Goal: Check status: Check status

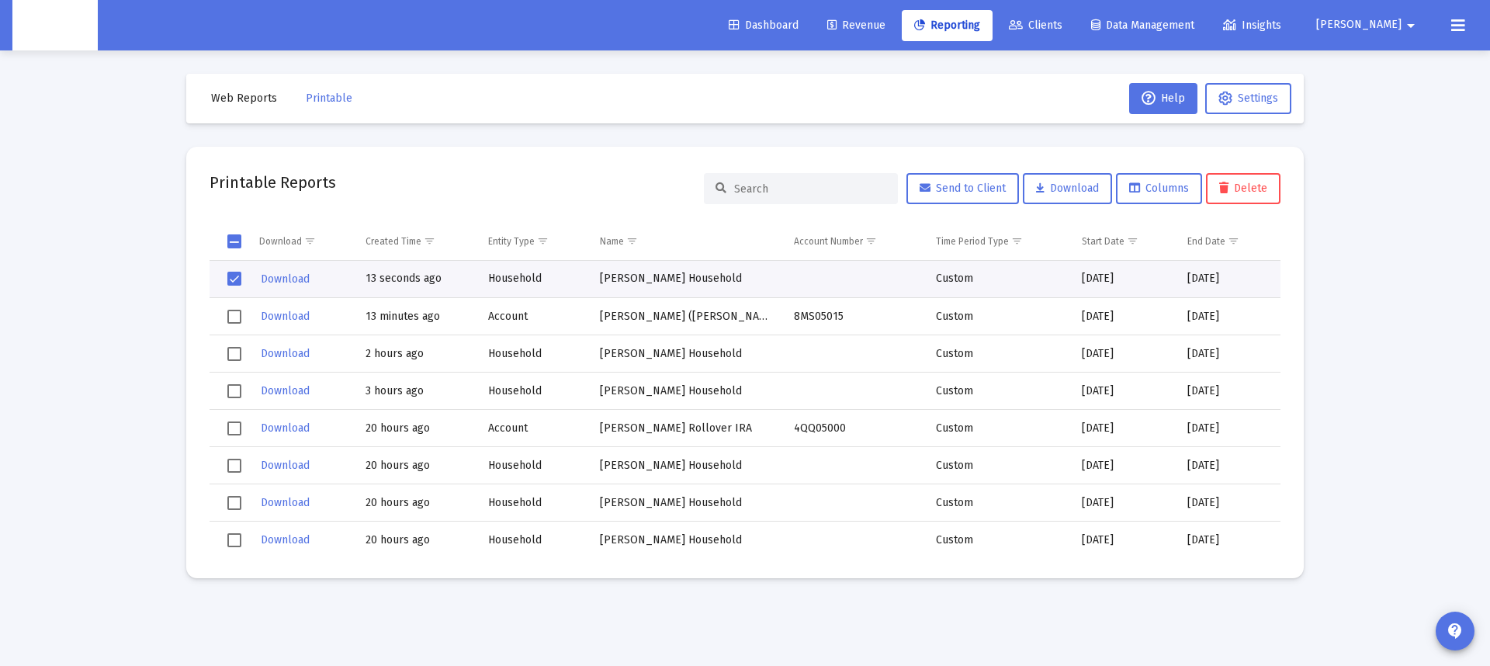
drag, startPoint x: 29, startPoint y: 113, endPoint x: 2, endPoint y: 29, distance: 87.9
click at [29, 113] on div "Loading... Web Reports Printable Help Settings Printable Reports Send to Client…" at bounding box center [745, 333] width 1490 height 666
select select "View all"
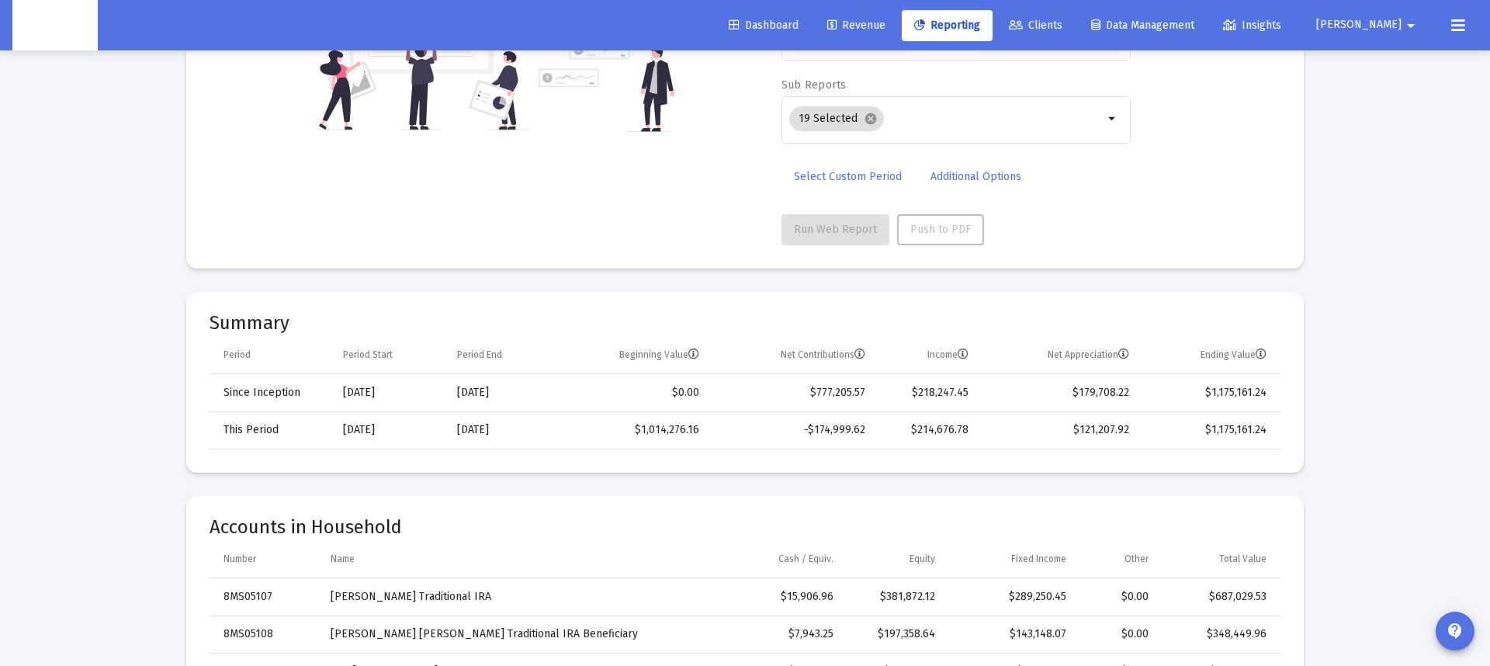
scroll to position [306, 0]
drag, startPoint x: 819, startPoint y: 388, endPoint x: 901, endPoint y: 395, distance: 81.8
click at [901, 395] on tr "Since Inception [DATE] [DATE] $0.00 $777,205.57 $218,247.45 $179,708.22 $1,175,…" at bounding box center [745, 390] width 1071 height 37
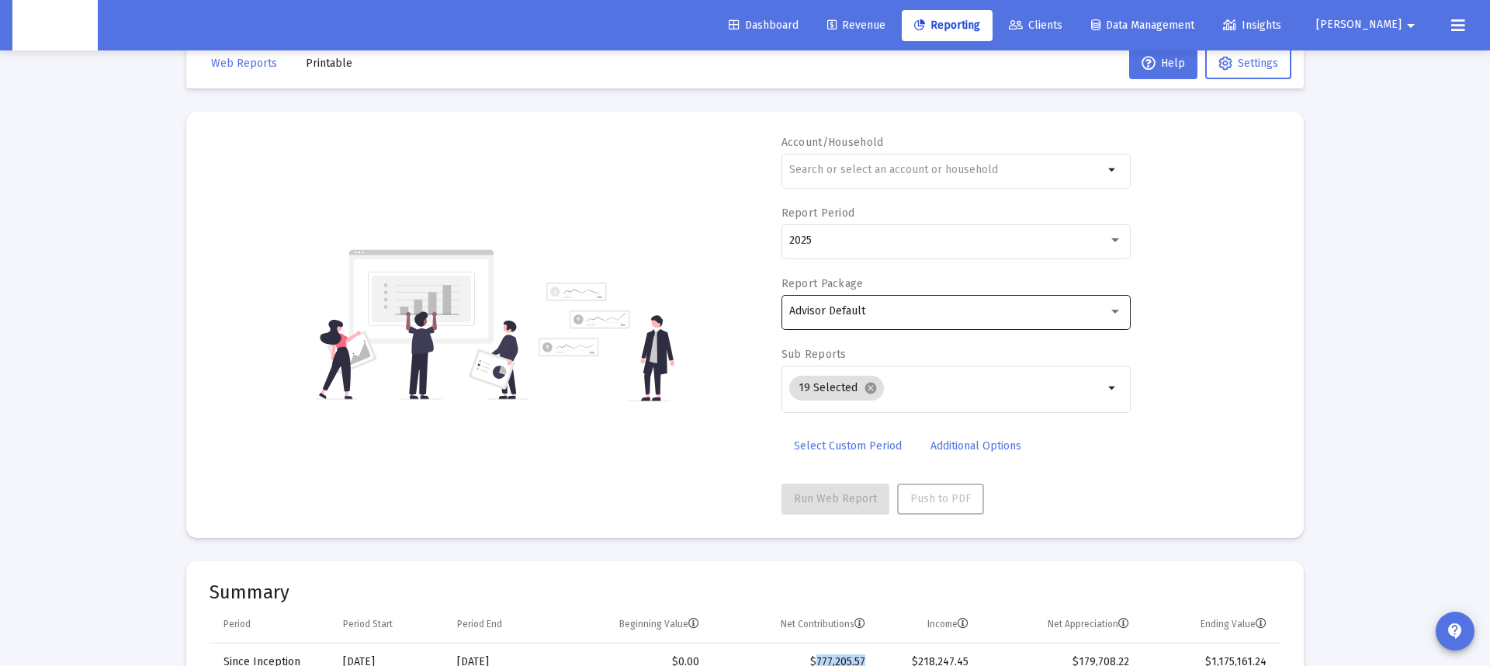
scroll to position [32, 0]
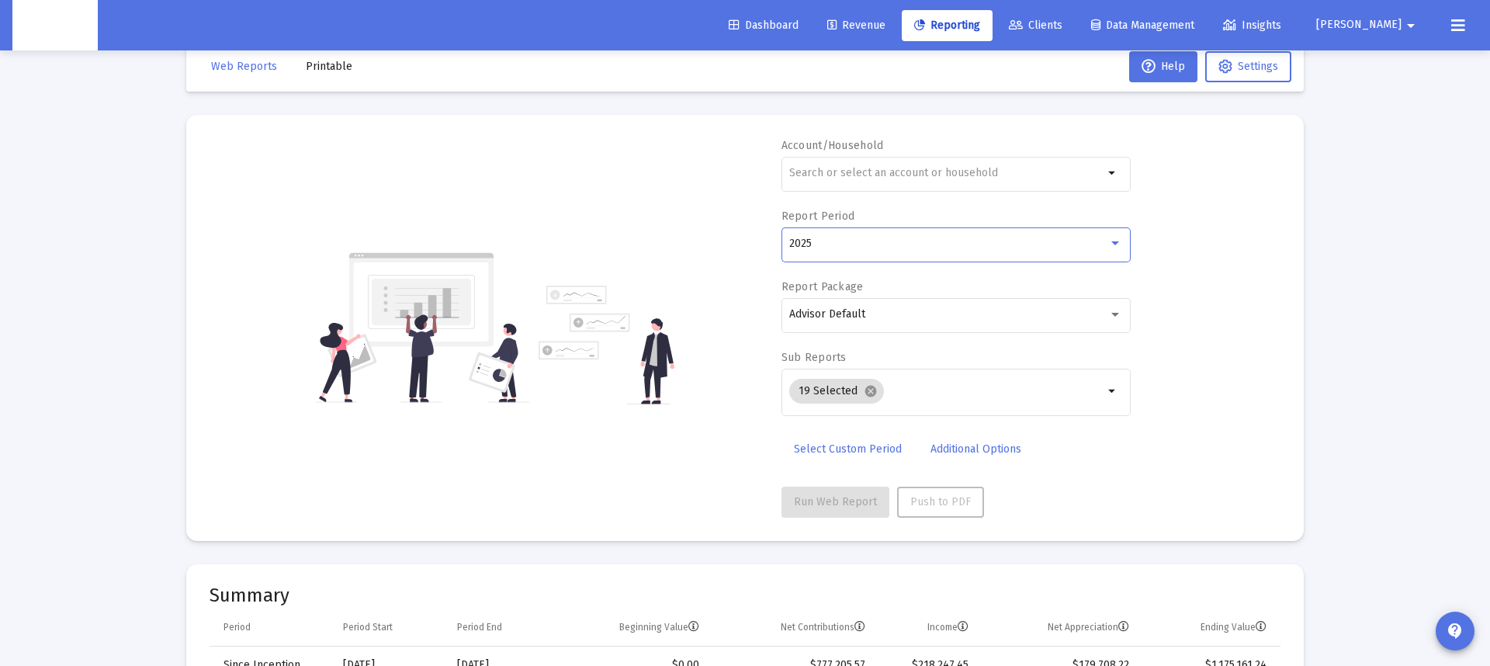
click at [861, 244] on div "2025" at bounding box center [948, 243] width 319 height 12
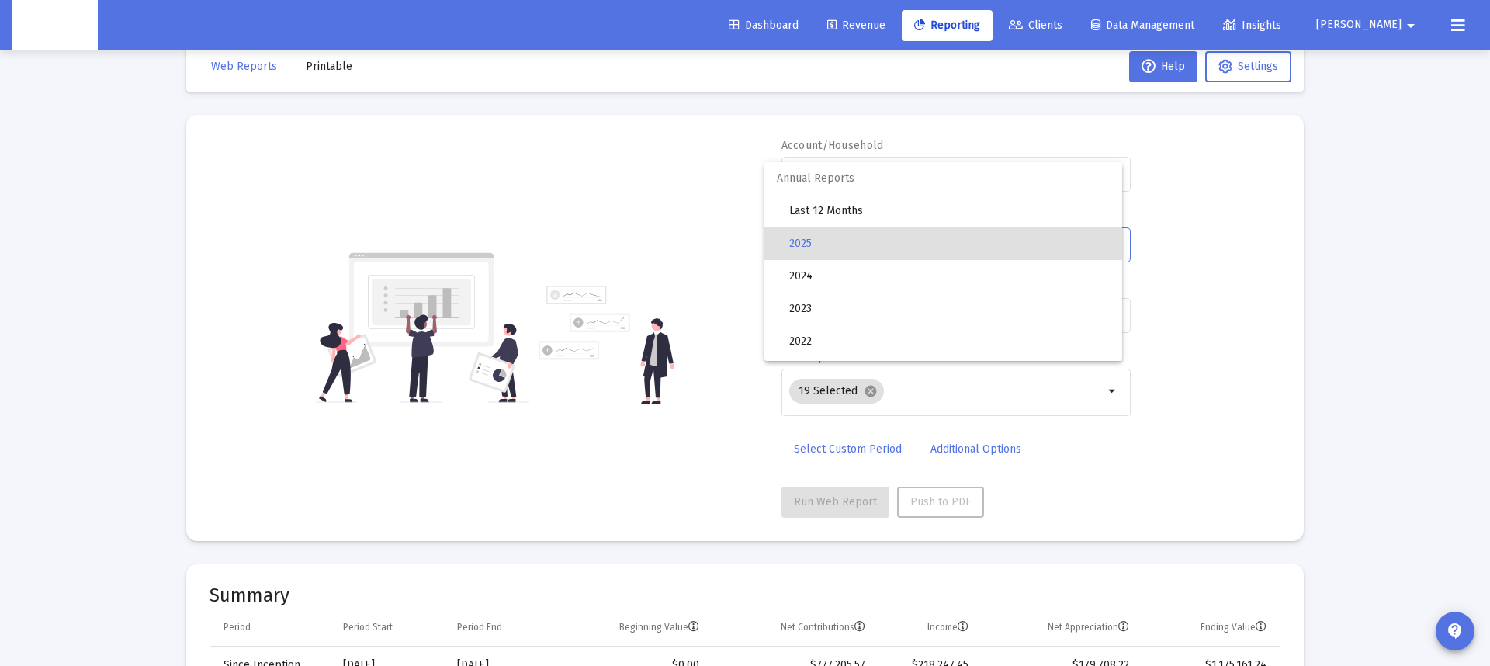
click at [690, 248] on div at bounding box center [745, 333] width 1490 height 666
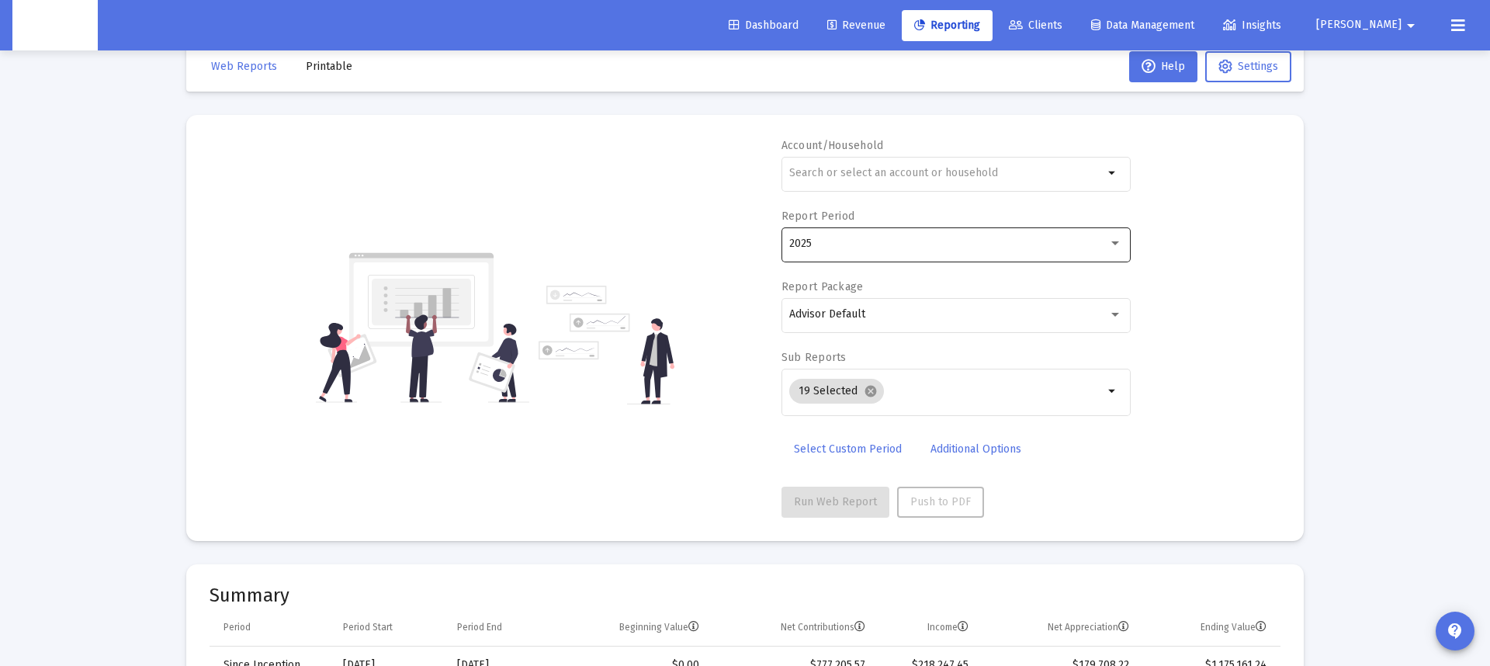
click at [810, 240] on span "2025" at bounding box center [800, 243] width 23 height 13
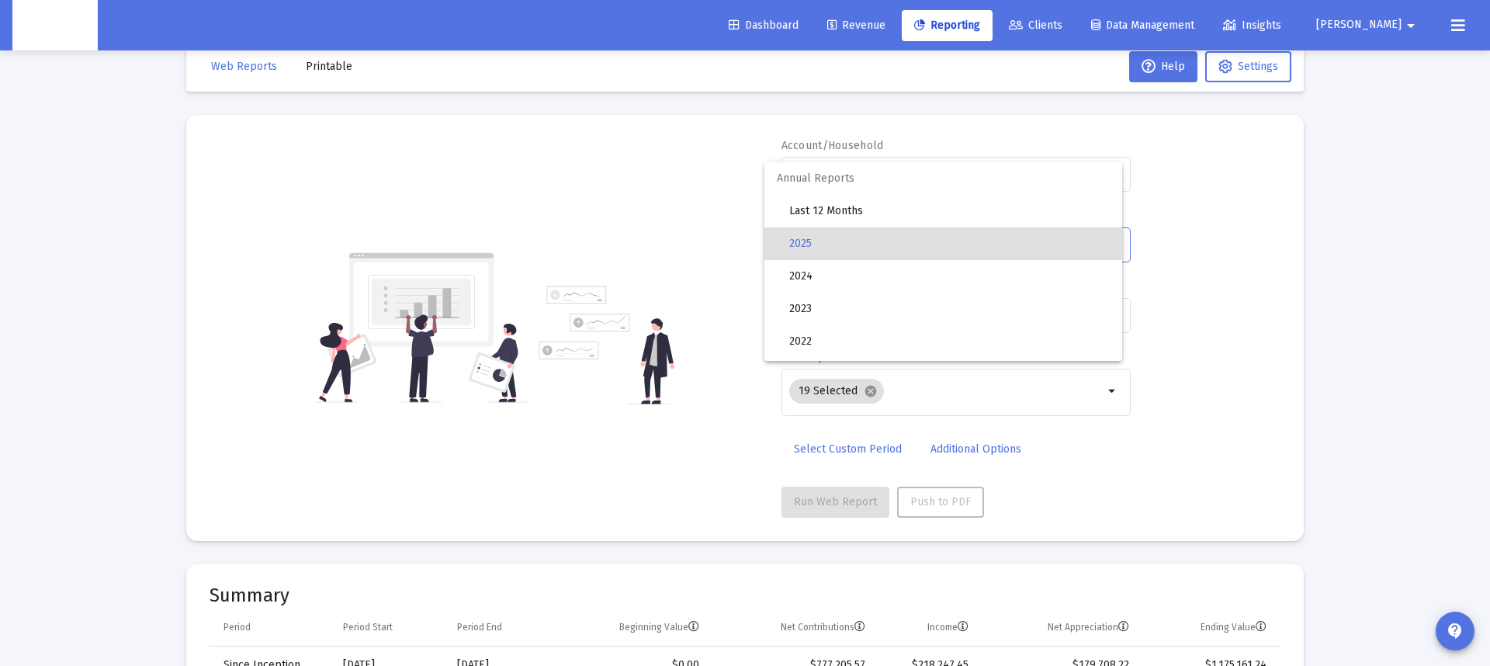
click at [678, 323] on div at bounding box center [745, 333] width 1490 height 666
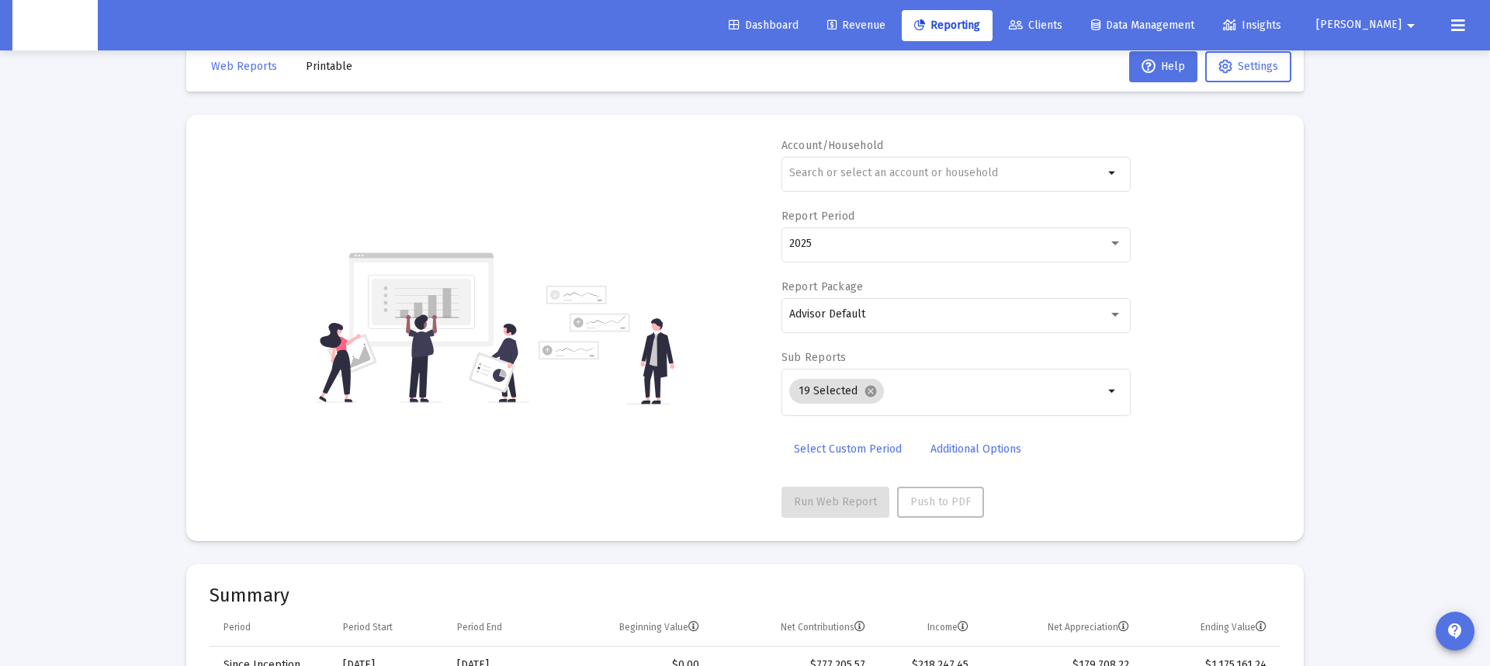
click at [874, 449] on span "Select Custom Period" at bounding box center [848, 448] width 108 height 13
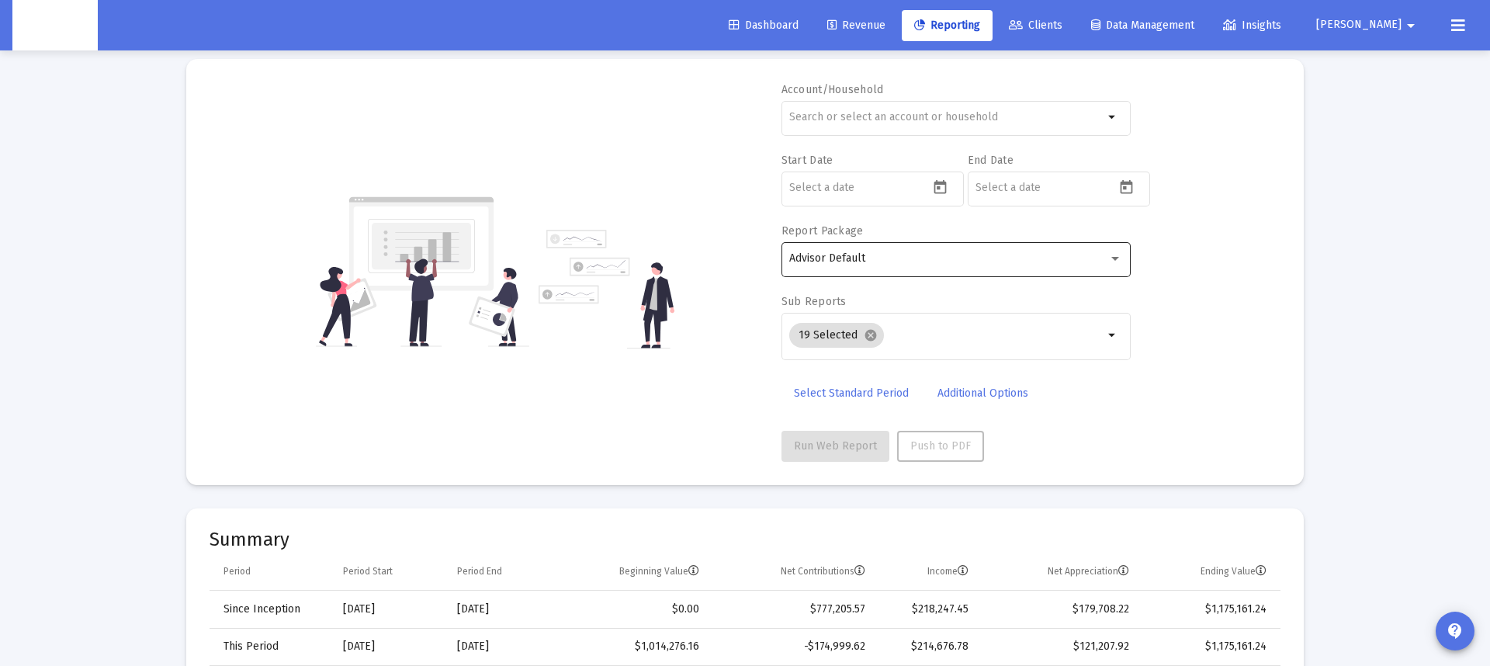
scroll to position [101, 0]
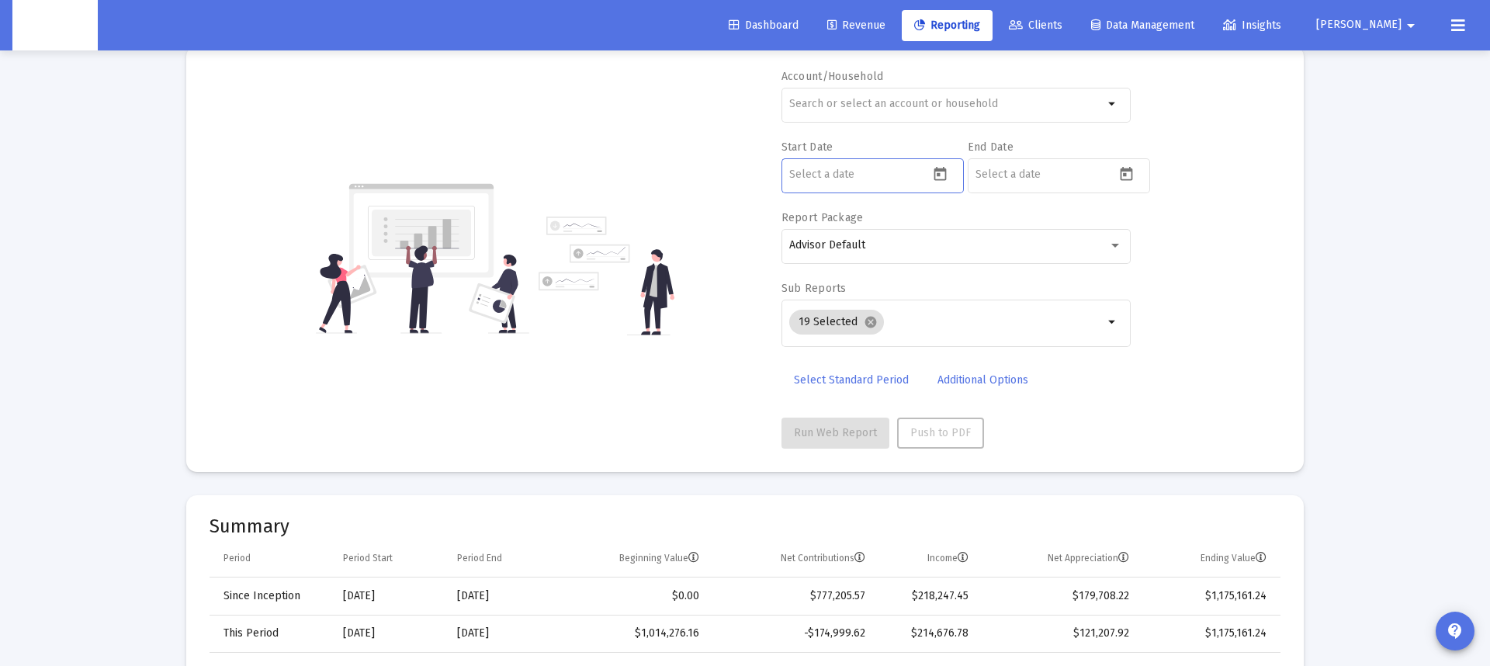
click at [813, 180] on input at bounding box center [859, 174] width 140 height 12
click at [880, 172] on input at bounding box center [859, 174] width 140 height 12
paste input "could you help out here?"
type input "could you help out here?"
click at [880, 172] on input at bounding box center [859, 174] width 140 height 12
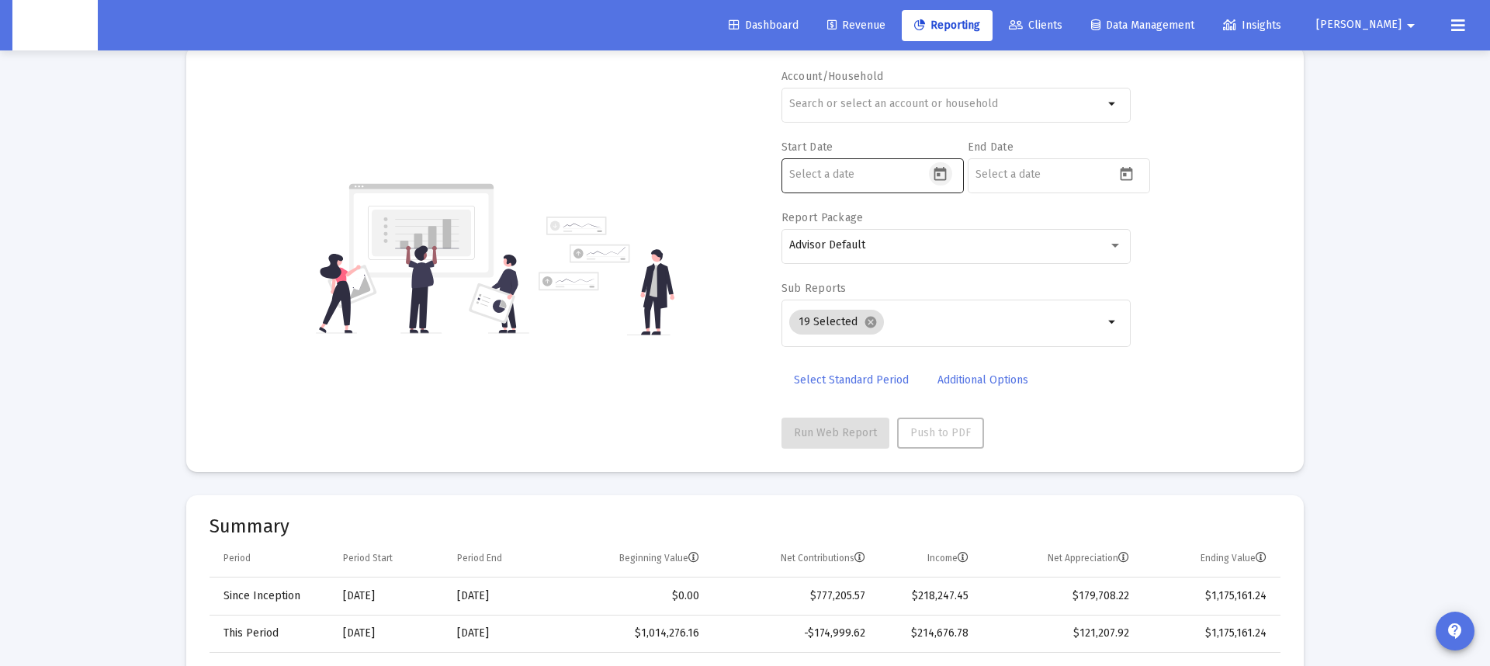
click at [937, 172] on icon "Open calendar" at bounding box center [940, 174] width 16 height 16
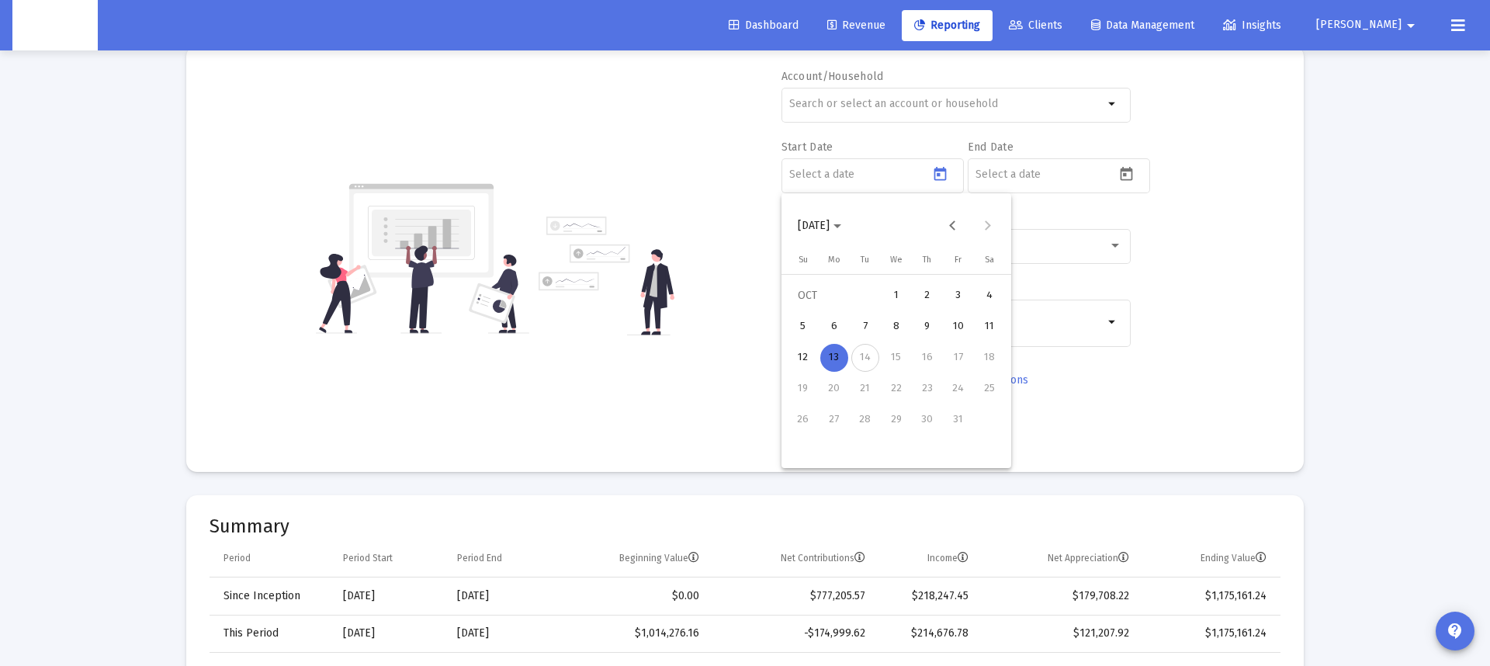
click at [860, 325] on div "7" at bounding box center [865, 327] width 28 height 28
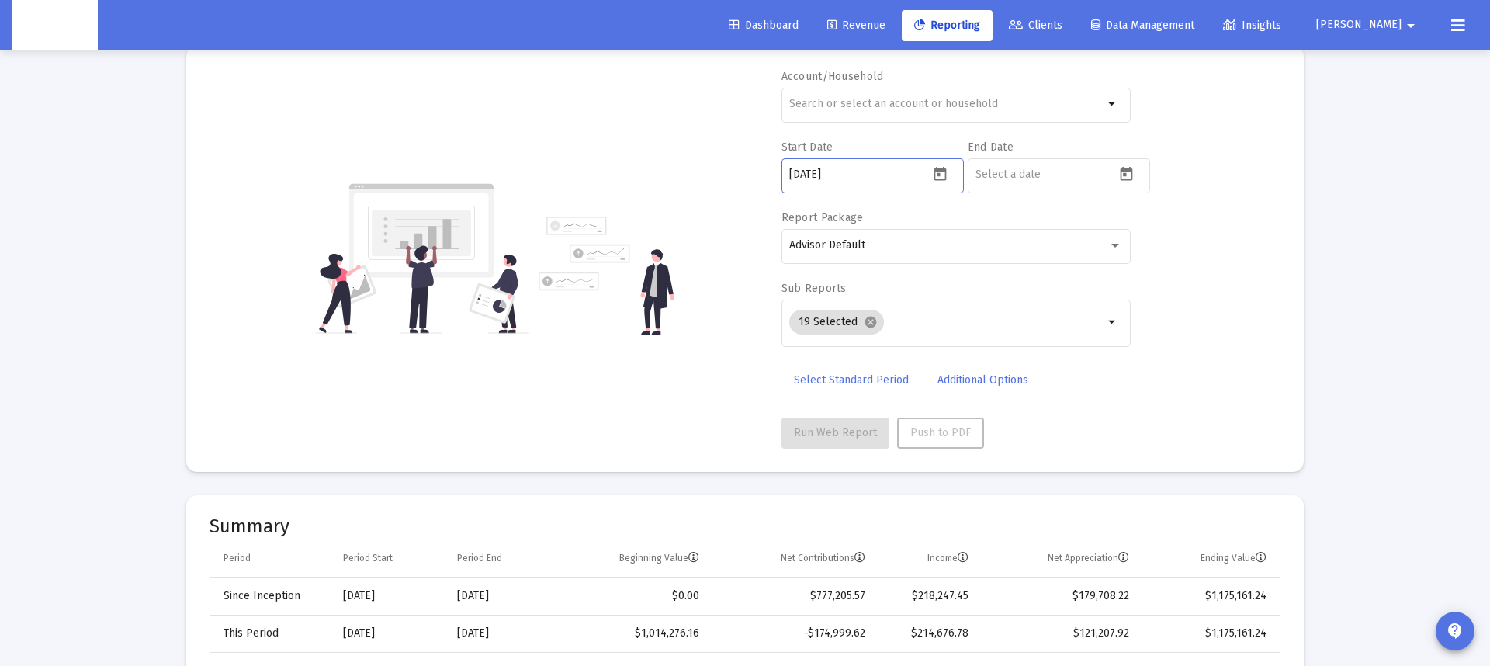
drag, startPoint x: 842, startPoint y: 172, endPoint x: 833, endPoint y: 177, distance: 9.7
click at [833, 177] on input "[DATE]" at bounding box center [859, 174] width 140 height 12
drag, startPoint x: 816, startPoint y: 176, endPoint x: 824, endPoint y: 175, distance: 8.7
click at [824, 175] on input "[DATE]" at bounding box center [859, 174] width 140 height 12
type input "[DATE]"
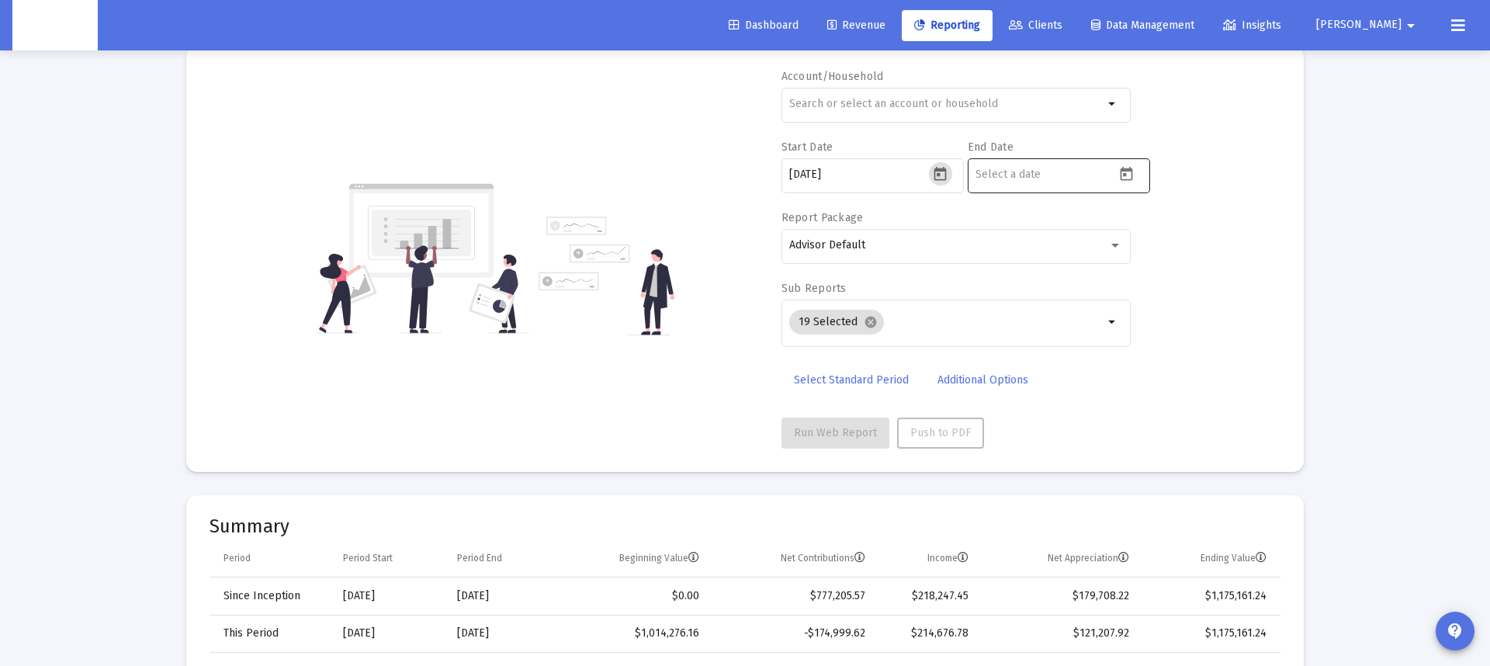
click at [1061, 173] on input at bounding box center [1045, 174] width 140 height 12
click at [1122, 175] on icon "Open calendar" at bounding box center [1126, 174] width 16 height 16
click at [1014, 357] on div "13" at bounding box center [1020, 358] width 28 height 28
type input "[DATE]"
click at [1302, 282] on mat-card "Account/Household arrow_drop_down Start Date [DATE] End Date [DATE] Report Pack…" at bounding box center [744, 259] width 1117 height 426
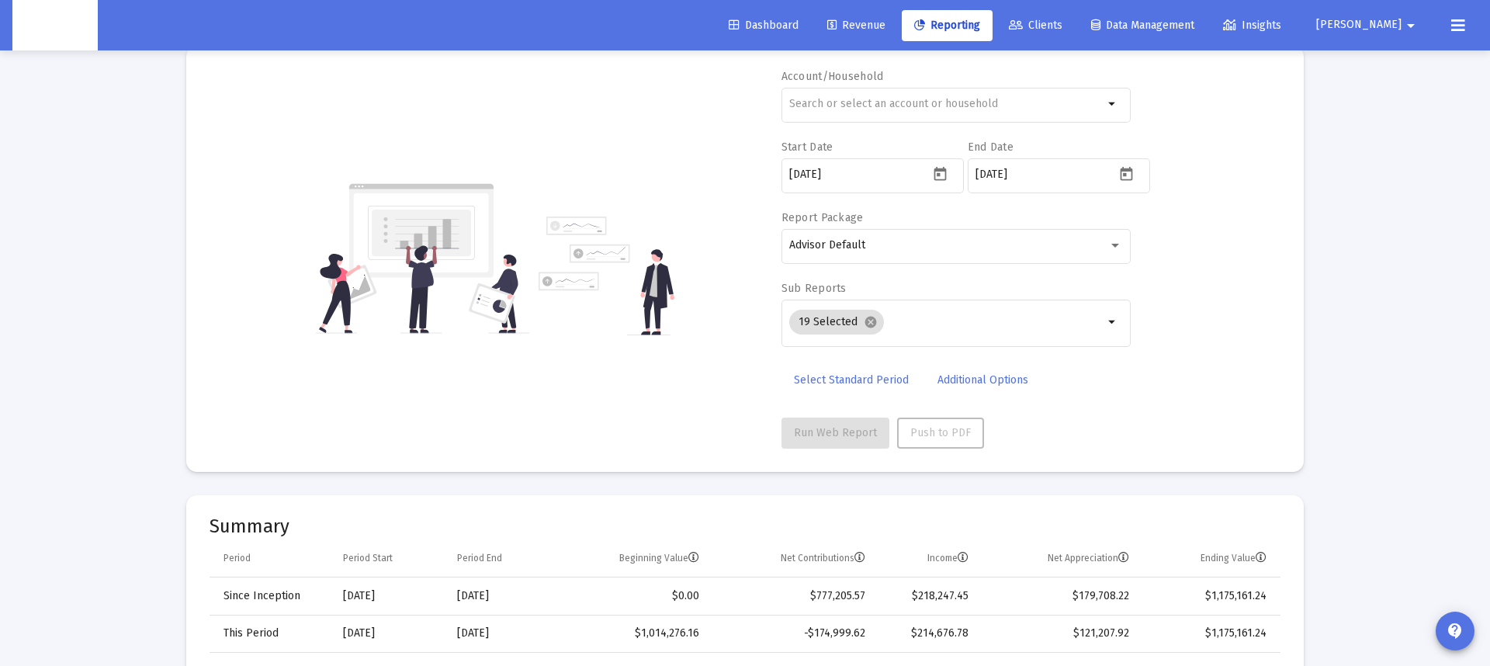
click at [928, 448] on mat-card "Account/Household arrow_drop_down Start Date [DATE] End Date [DATE] Report Pack…" at bounding box center [744, 259] width 1117 height 426
click at [550, 422] on div "Account/Household arrow_drop_down Start Date [DATE] End Date [DATE] Report Pack…" at bounding box center [745, 258] width 1071 height 379
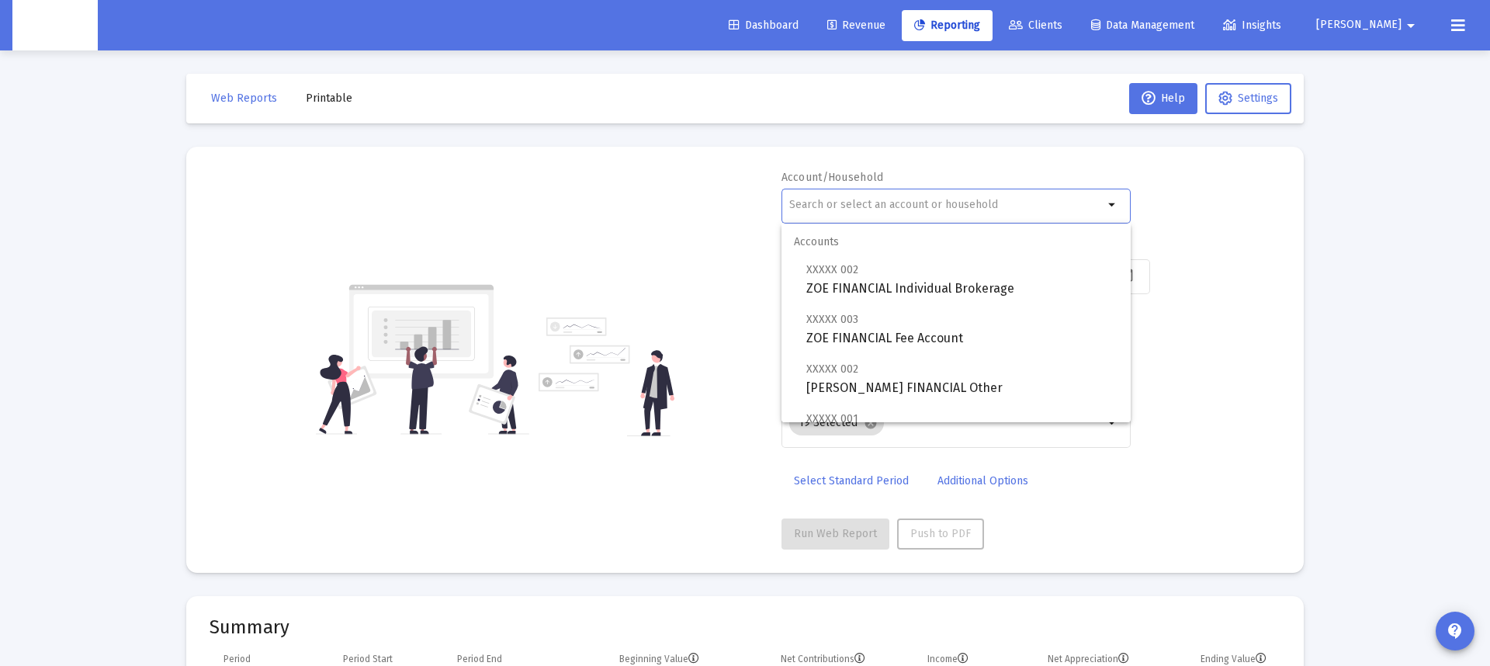
click at [826, 205] on input "text" at bounding box center [946, 205] width 314 height 12
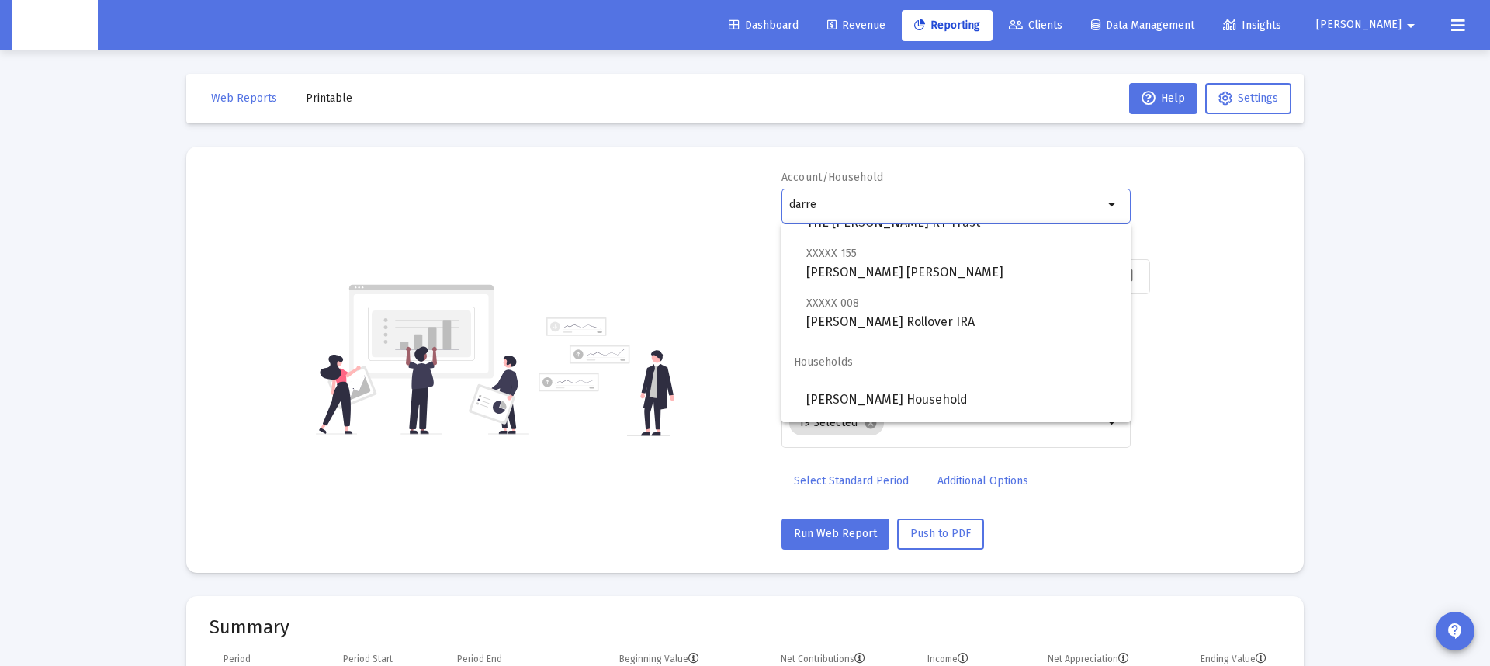
scroll to position [216, 0]
drag, startPoint x: 890, startPoint y: 394, endPoint x: 960, endPoint y: 382, distance: 70.9
click at [898, 393] on span "[PERSON_NAME] Household" at bounding box center [962, 398] width 312 height 37
type input "[PERSON_NAME] Household"
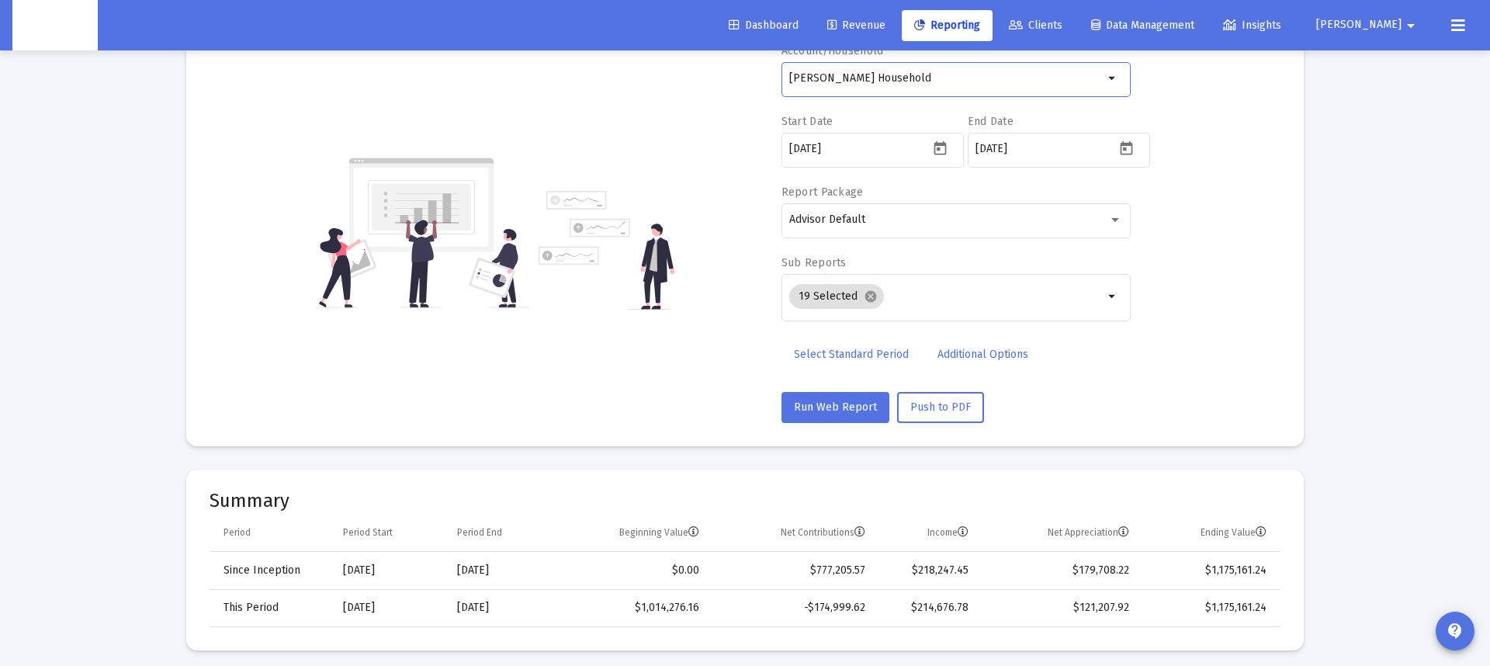
scroll to position [127, 0]
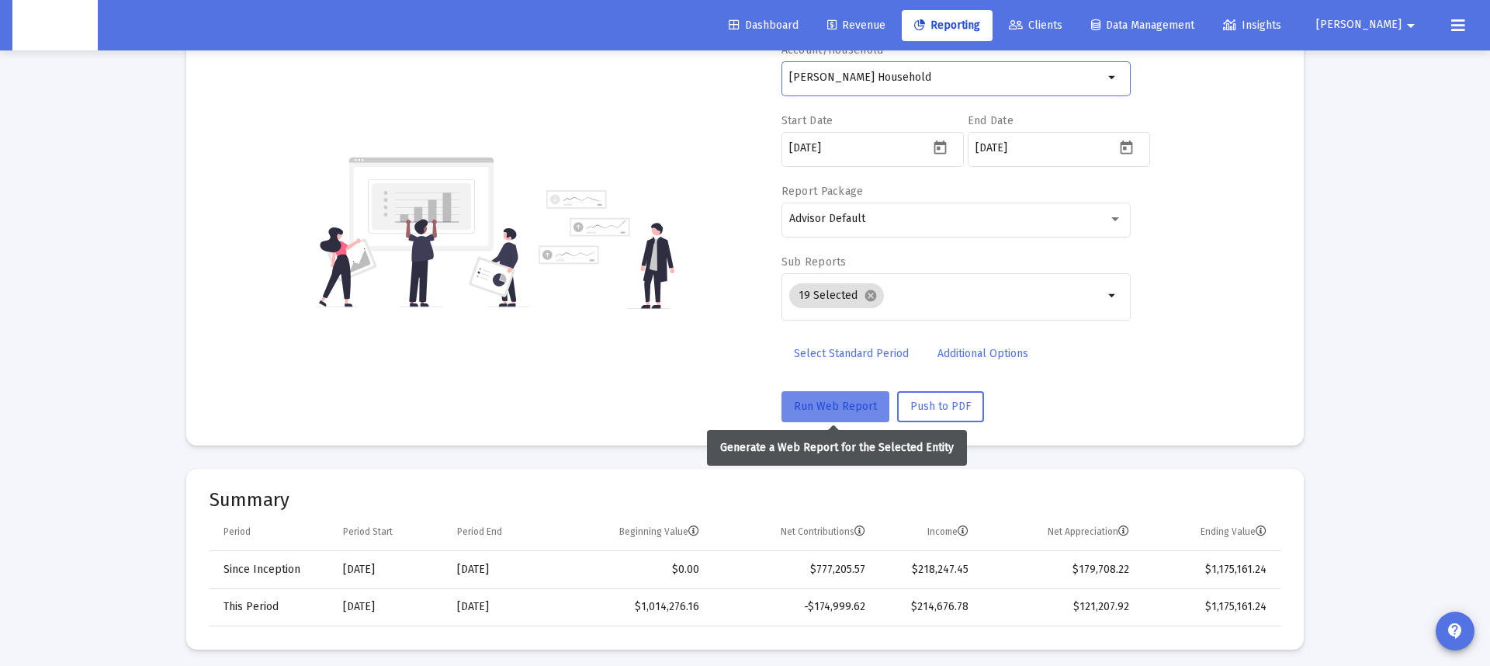
click at [838, 400] on span "Run Web Report" at bounding box center [835, 406] width 83 height 13
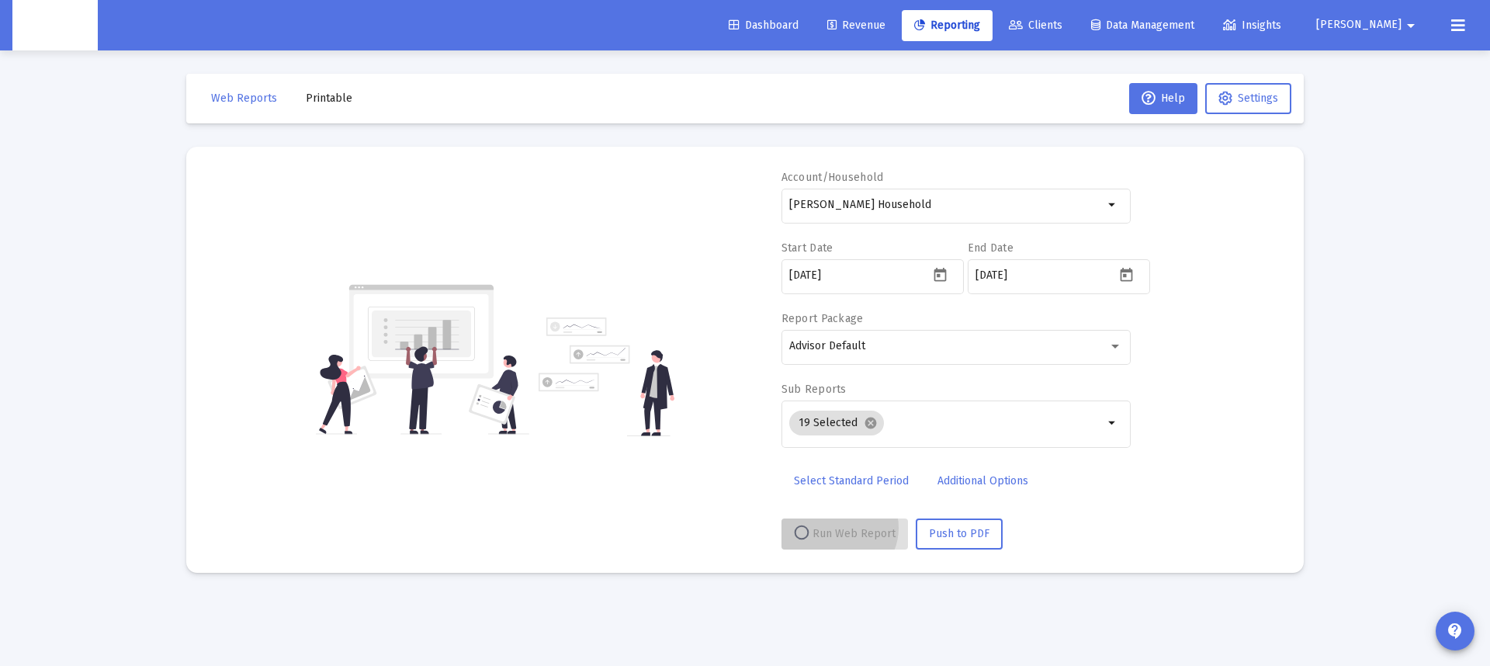
scroll to position [0, 0]
select select "View all"
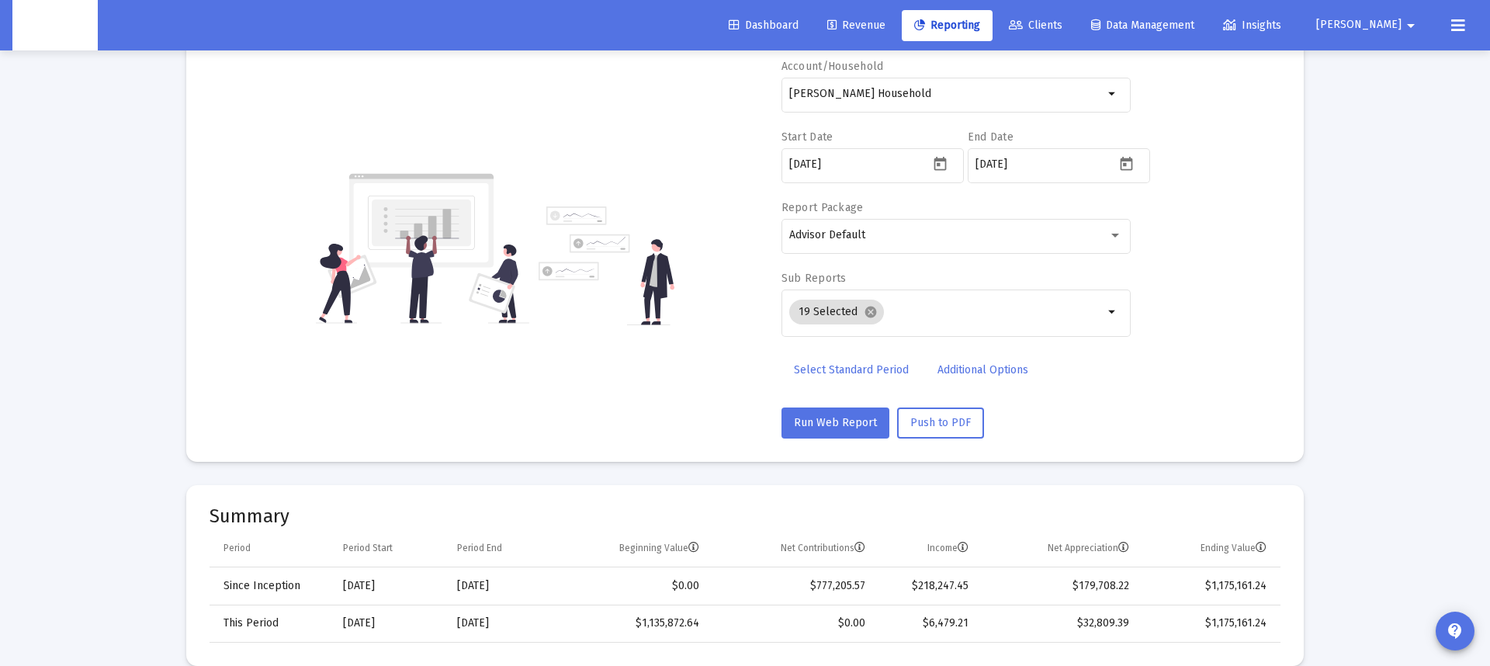
scroll to position [112, 0]
click at [808, 163] on input "[DATE]" at bounding box center [859, 164] width 140 height 12
click at [844, 160] on input "[DATE]" at bounding box center [859, 164] width 140 height 12
type input "[DATE]"
click at [1296, 168] on mat-card "Account/Household [PERSON_NAME] Household arrow_drop_down Start Date [DATE] End…" at bounding box center [744, 248] width 1117 height 426
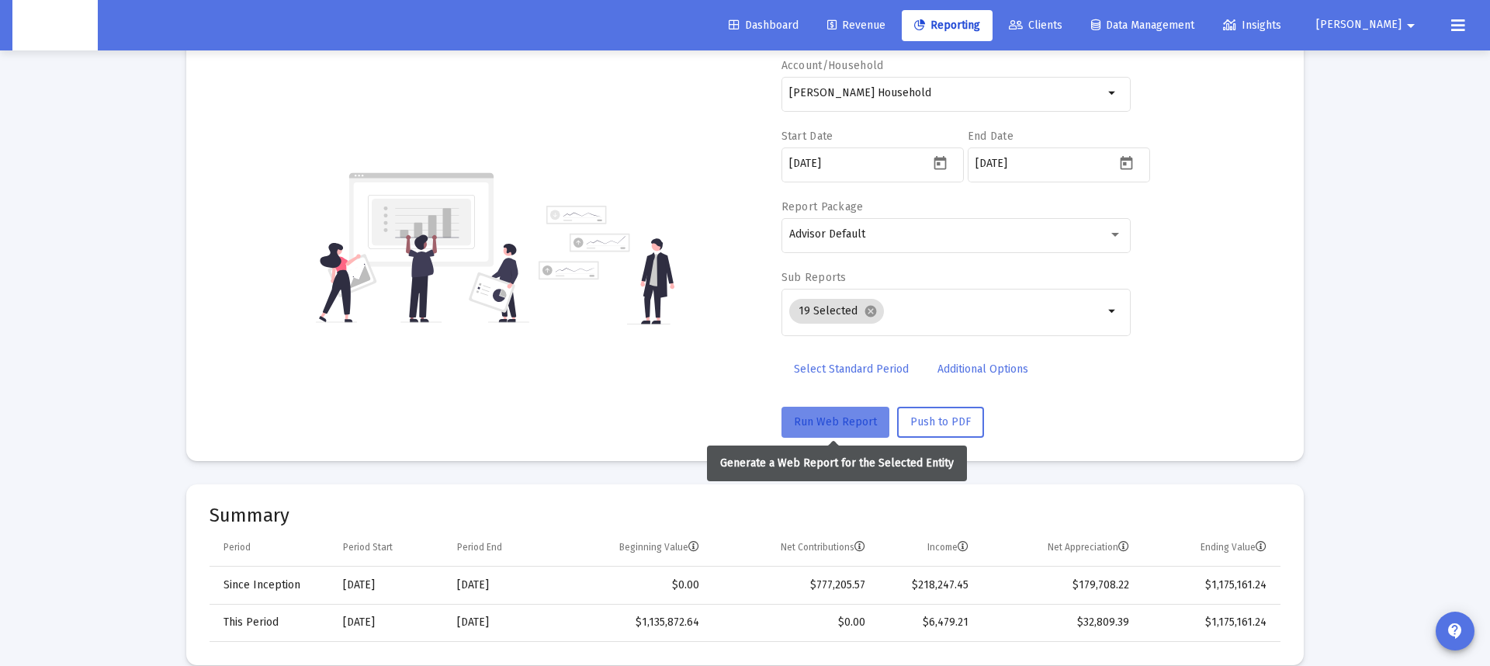
click at [804, 415] on span "Run Web Report" at bounding box center [835, 421] width 83 height 13
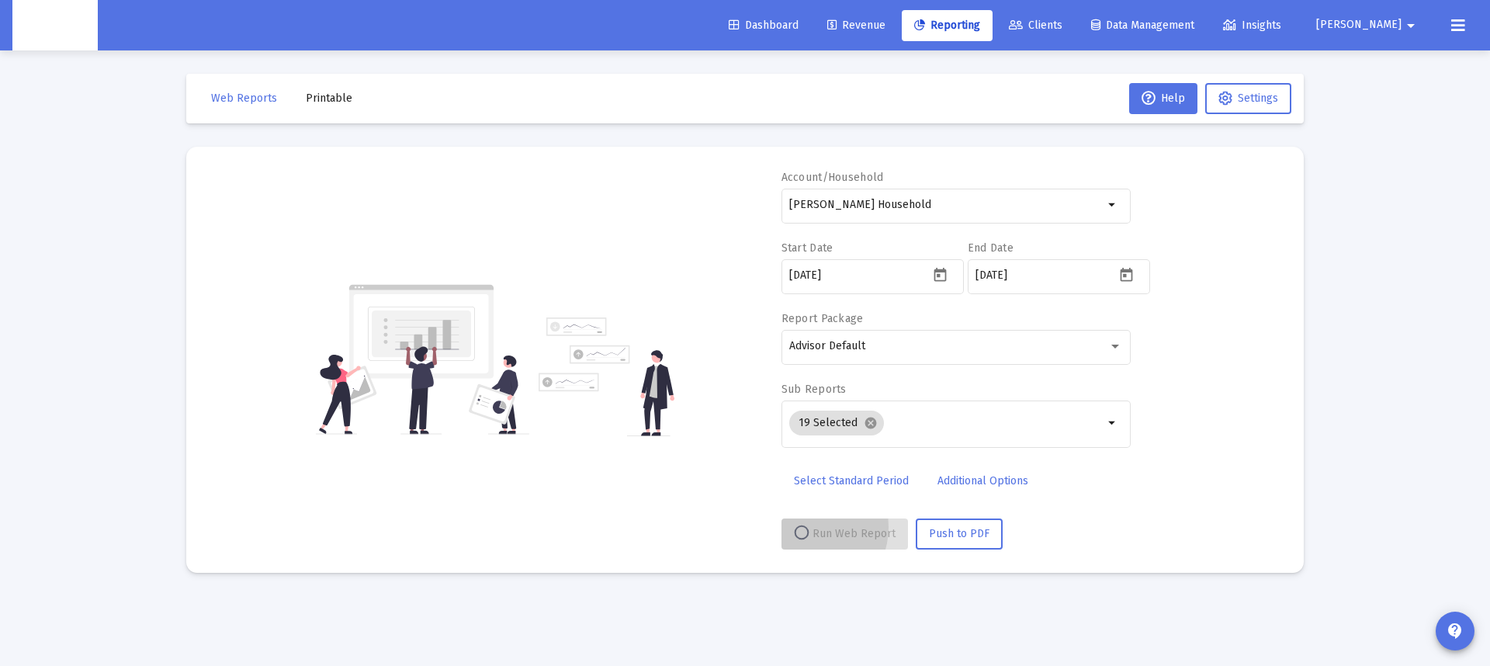
scroll to position [0, 0]
select select "View all"
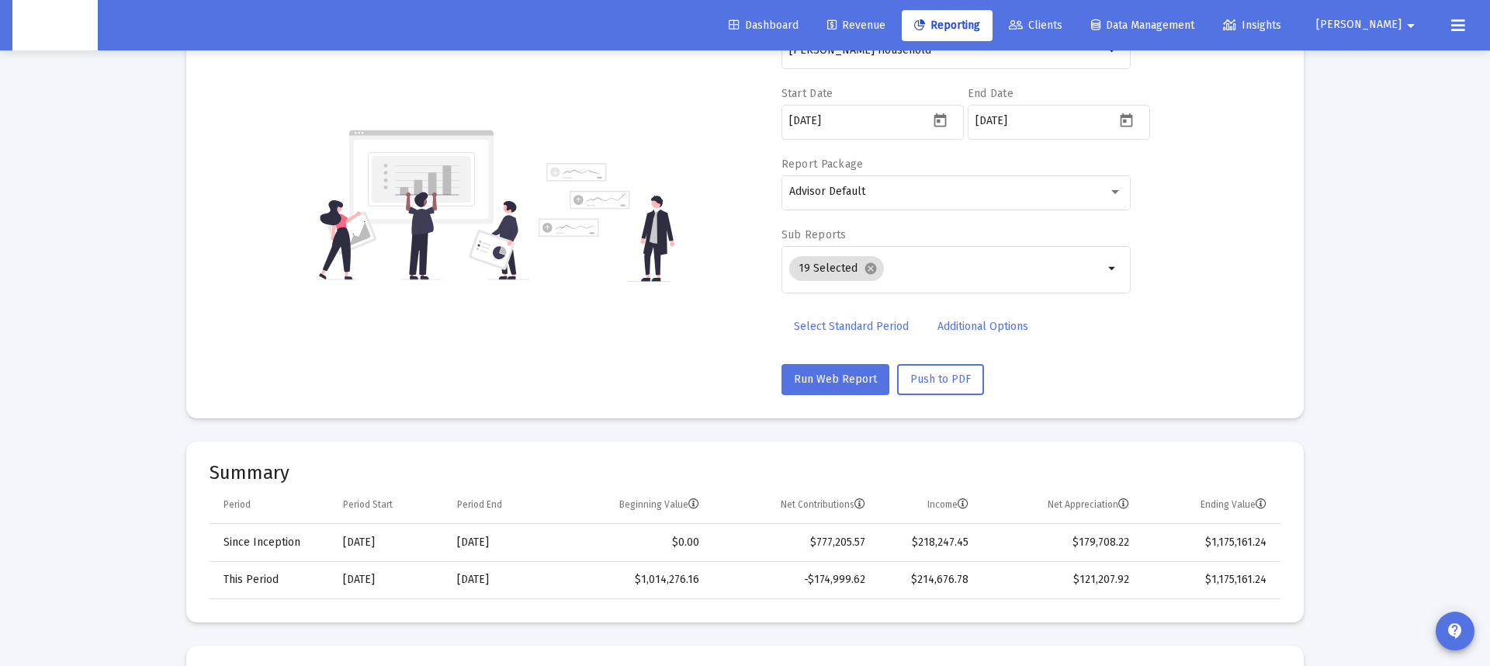
scroll to position [157, 0]
click at [810, 120] on input "[DATE]" at bounding box center [859, 119] width 140 height 12
click at [822, 120] on input "[DATE]" at bounding box center [859, 119] width 140 height 12
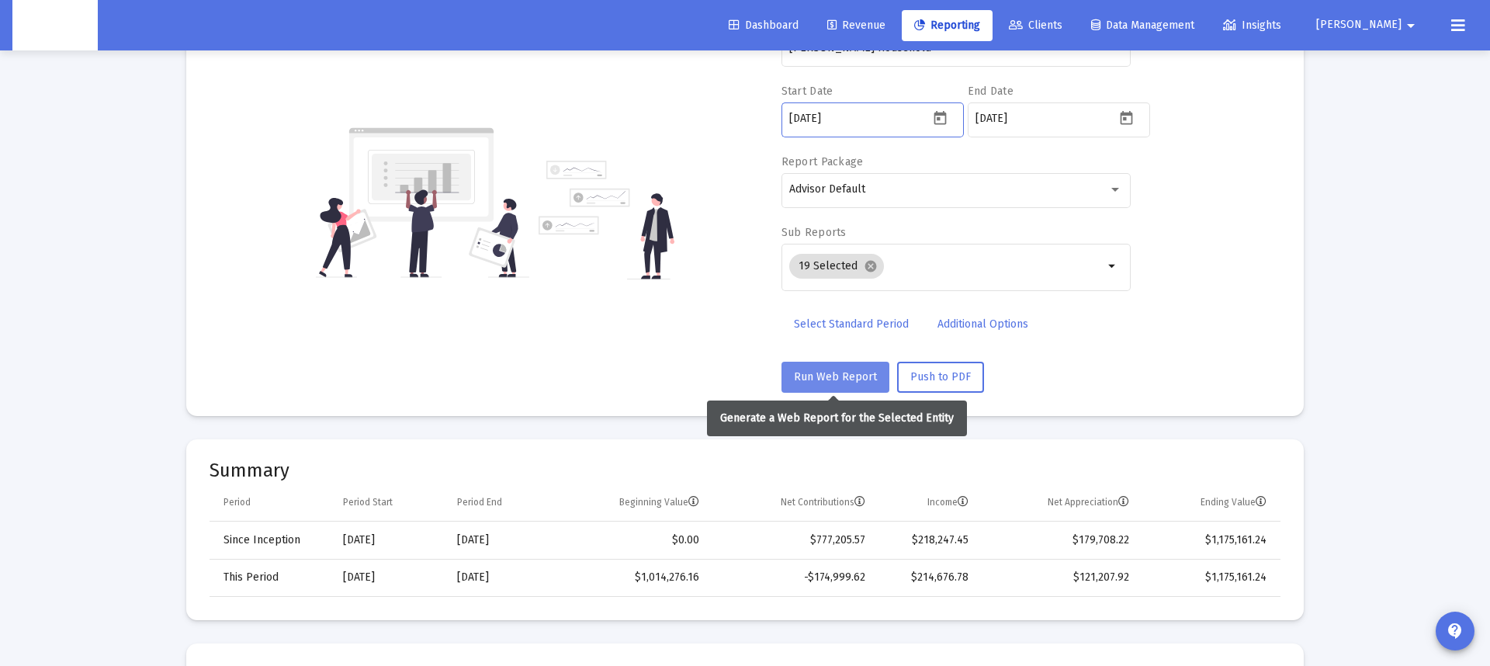
type input "[DATE]"
click at [829, 373] on span "Run Web Report" at bounding box center [835, 376] width 83 height 13
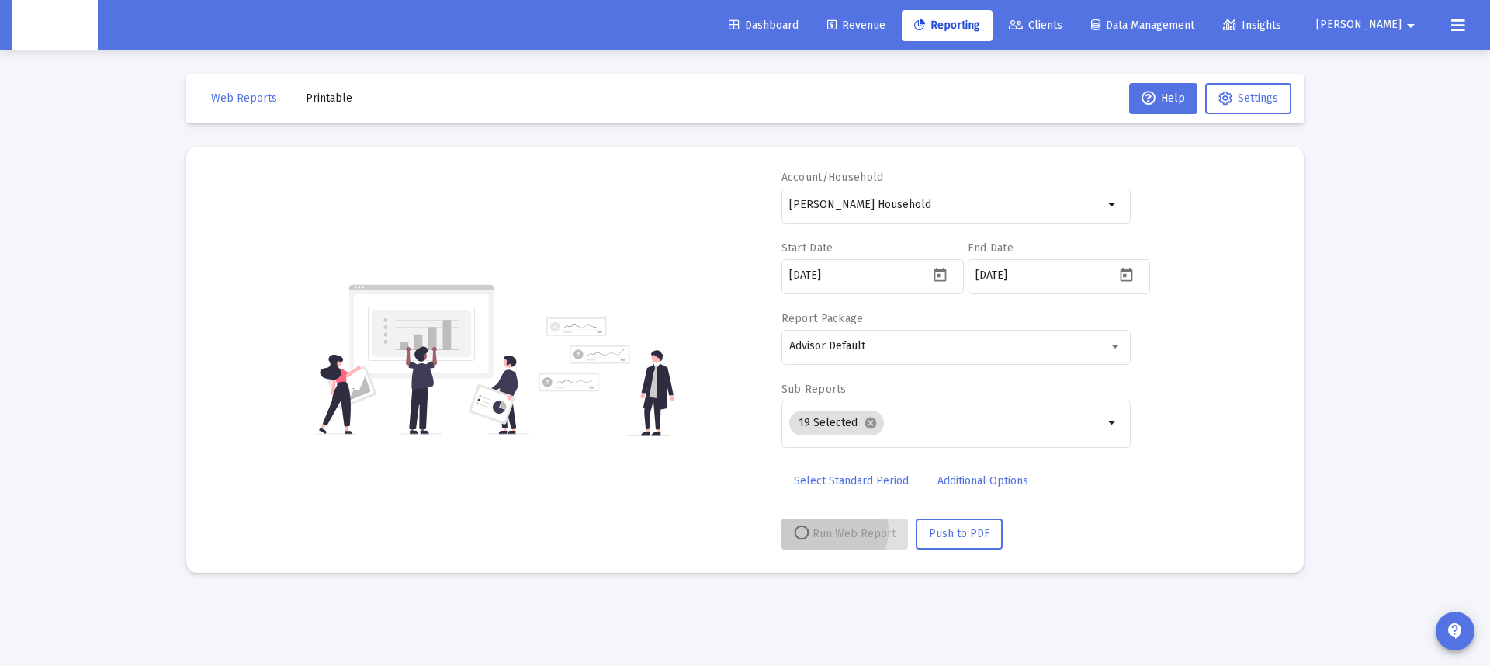
scroll to position [0, 0]
select select "View all"
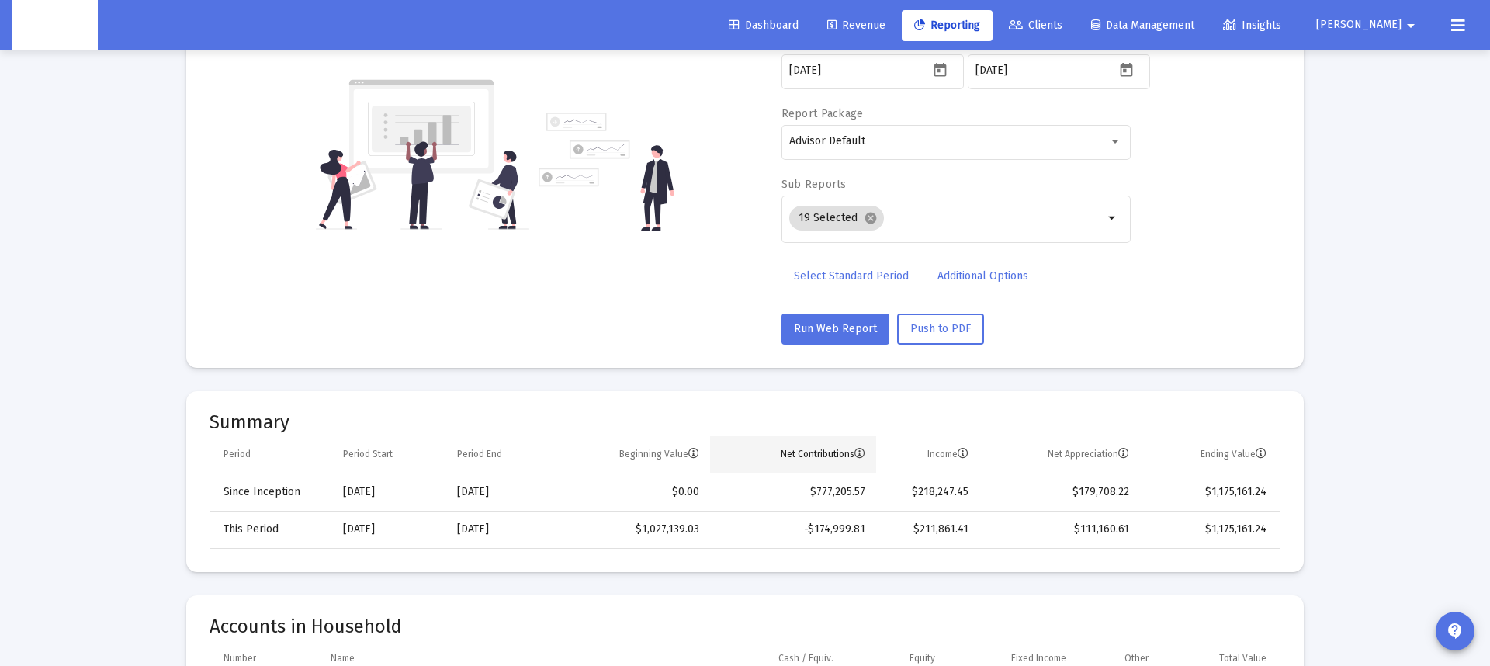
scroll to position [168, 0]
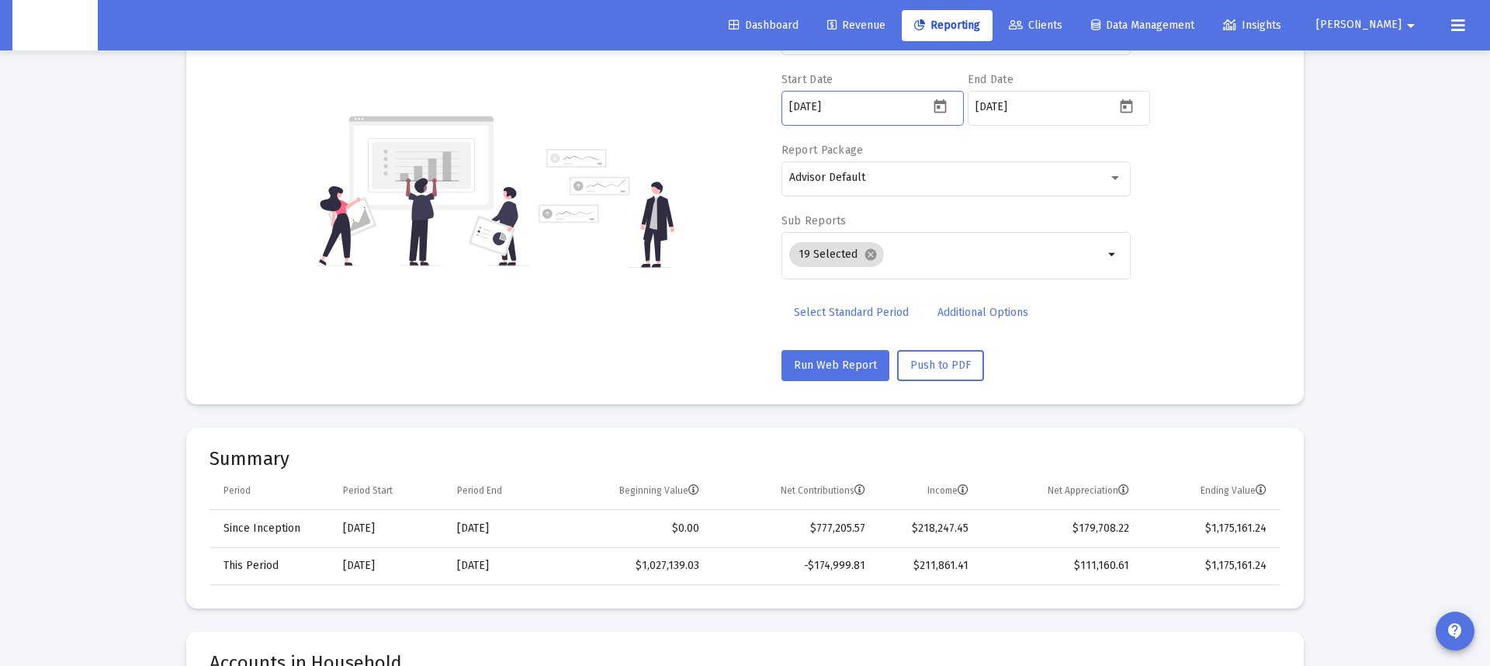
click at [819, 108] on input "[DATE]" at bounding box center [859, 107] width 140 height 12
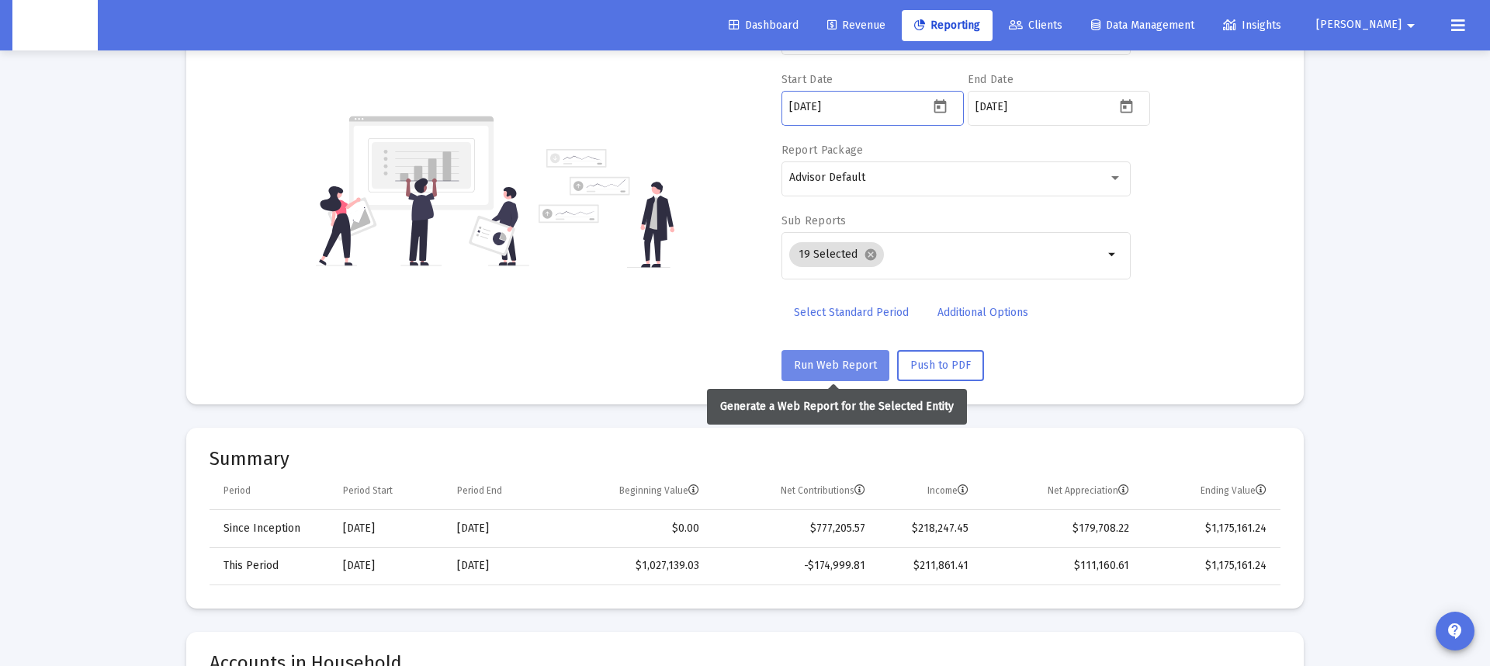
type input "[DATE]"
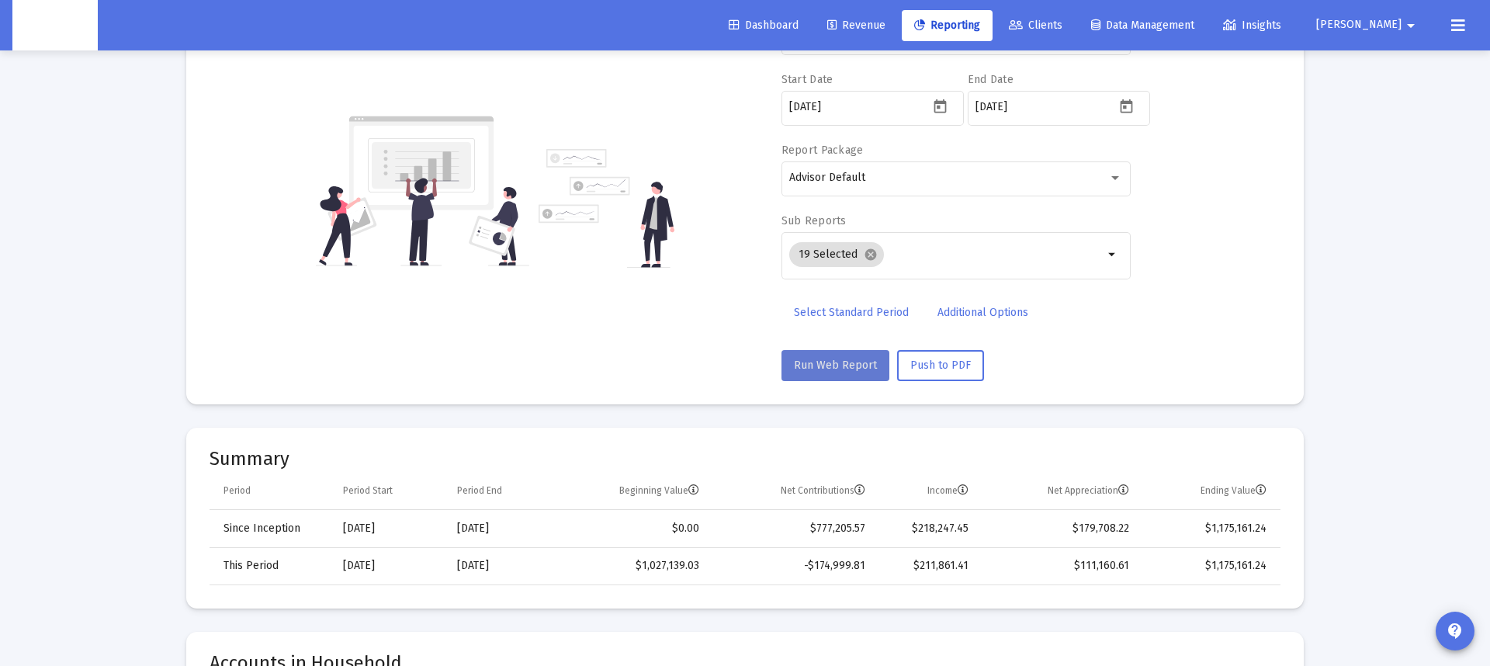
click at [866, 357] on button "Run Web Report" at bounding box center [835, 365] width 108 height 31
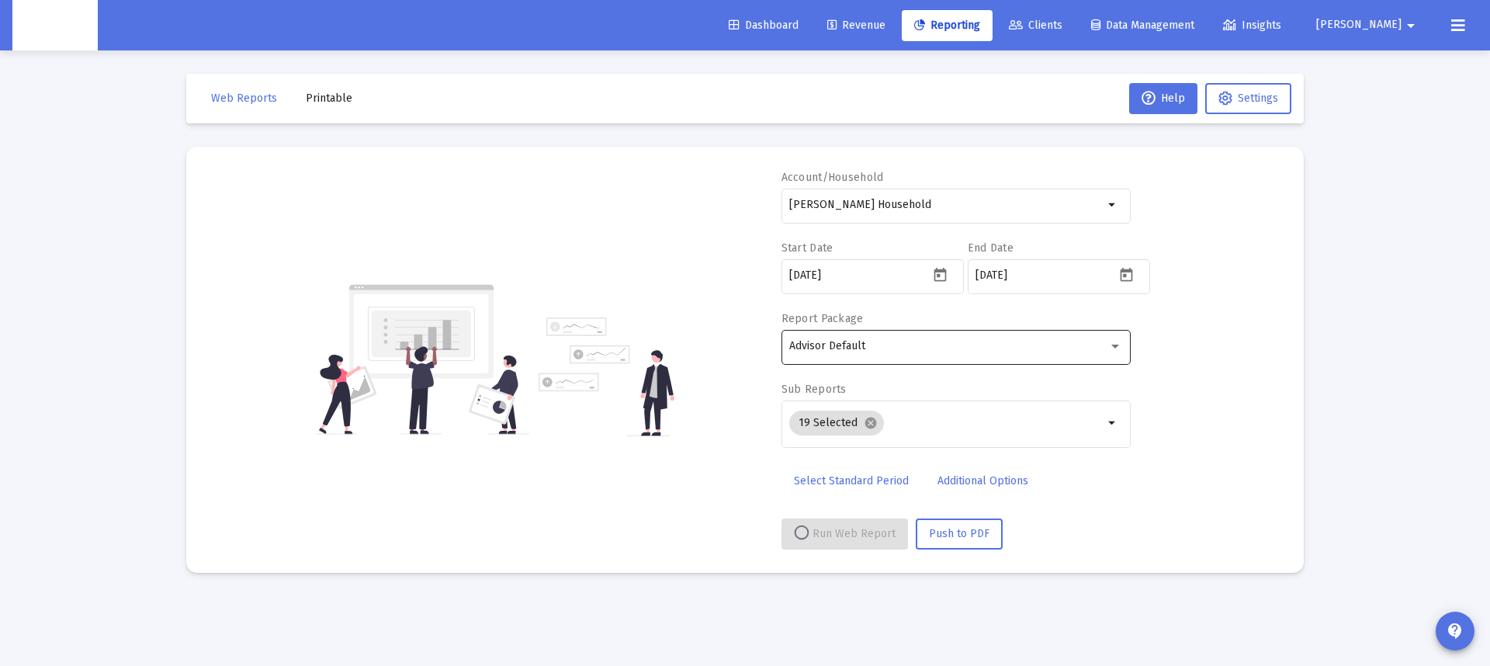
scroll to position [0, 0]
select select "View all"
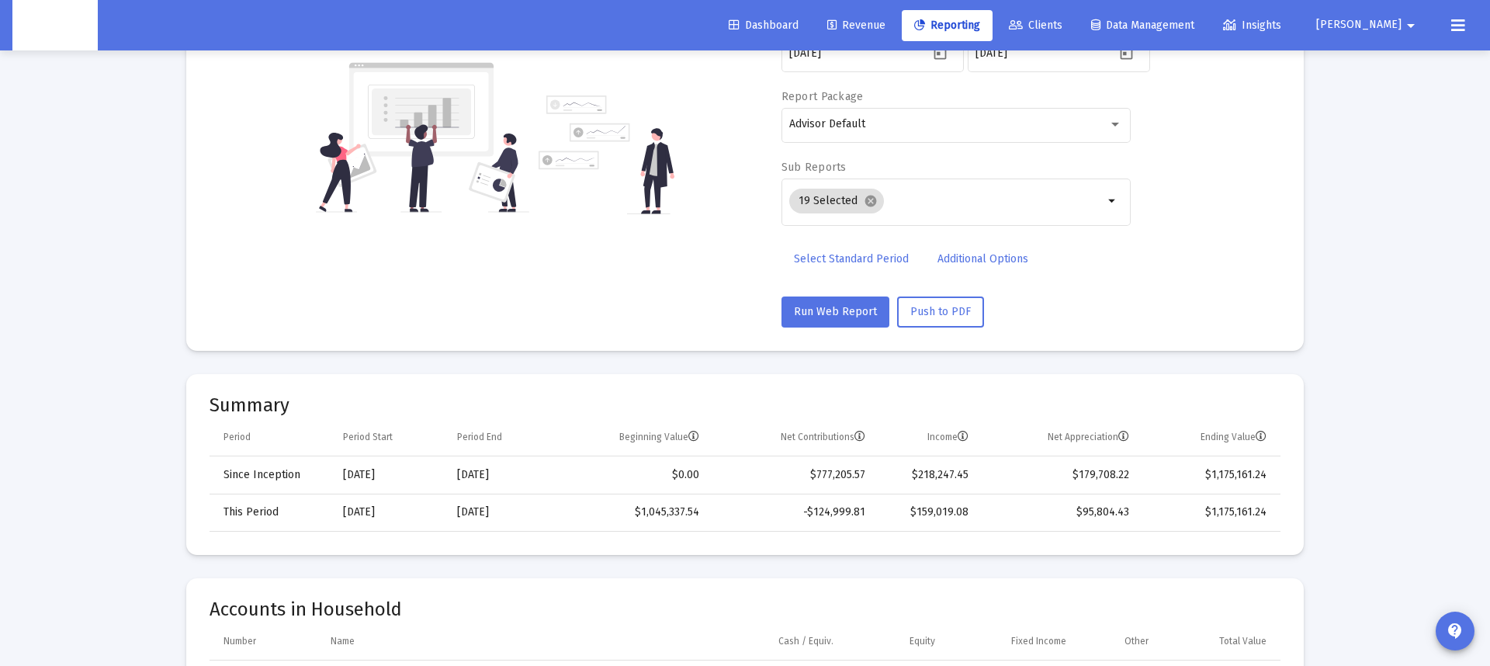
scroll to position [210, 0]
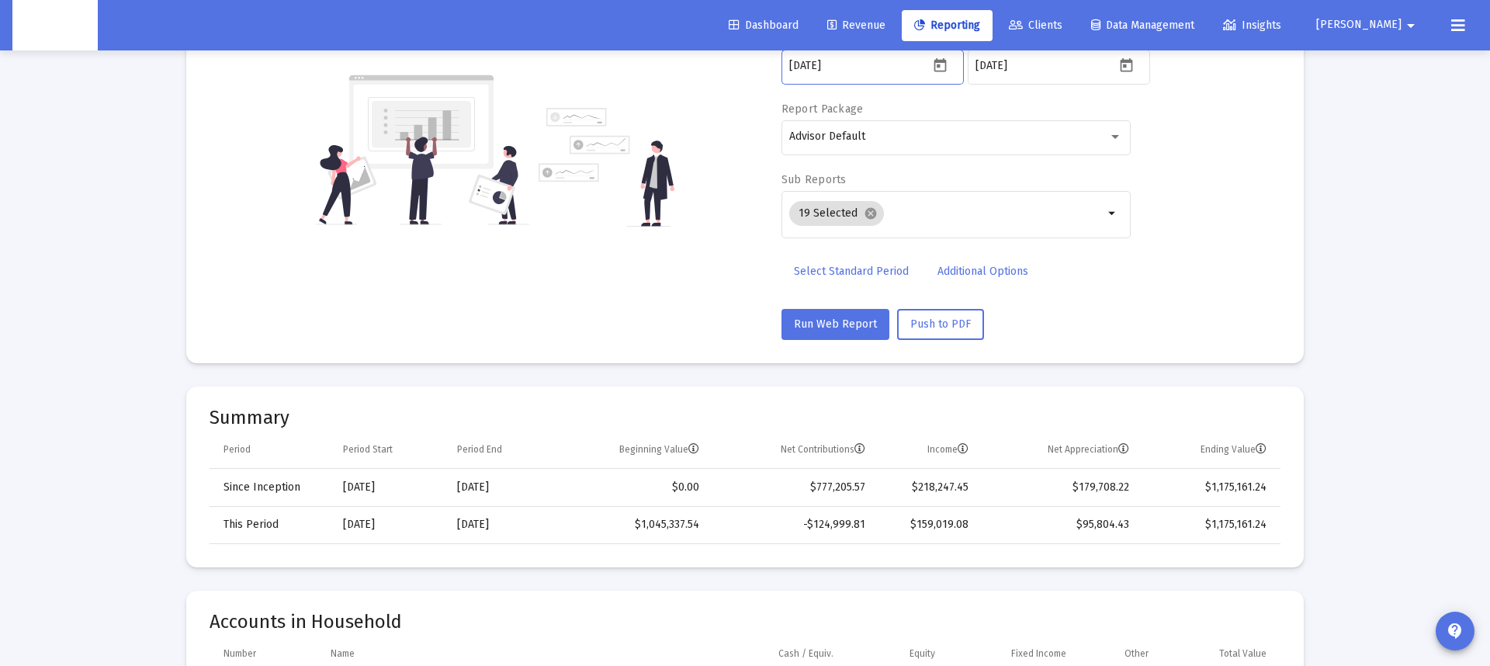
click at [819, 68] on input "[DATE]" at bounding box center [859, 66] width 140 height 12
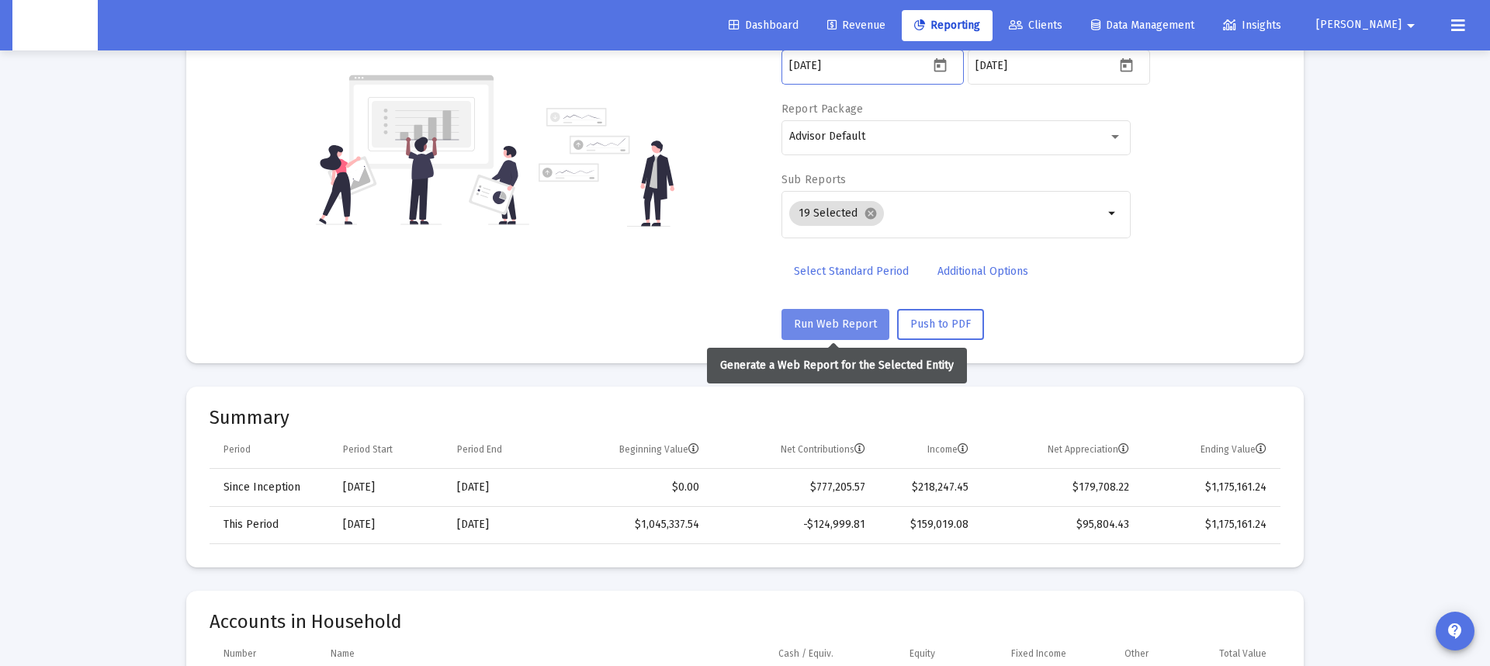
type input "[DATE]"
click at [854, 324] on span "Run Web Report" at bounding box center [835, 323] width 83 height 13
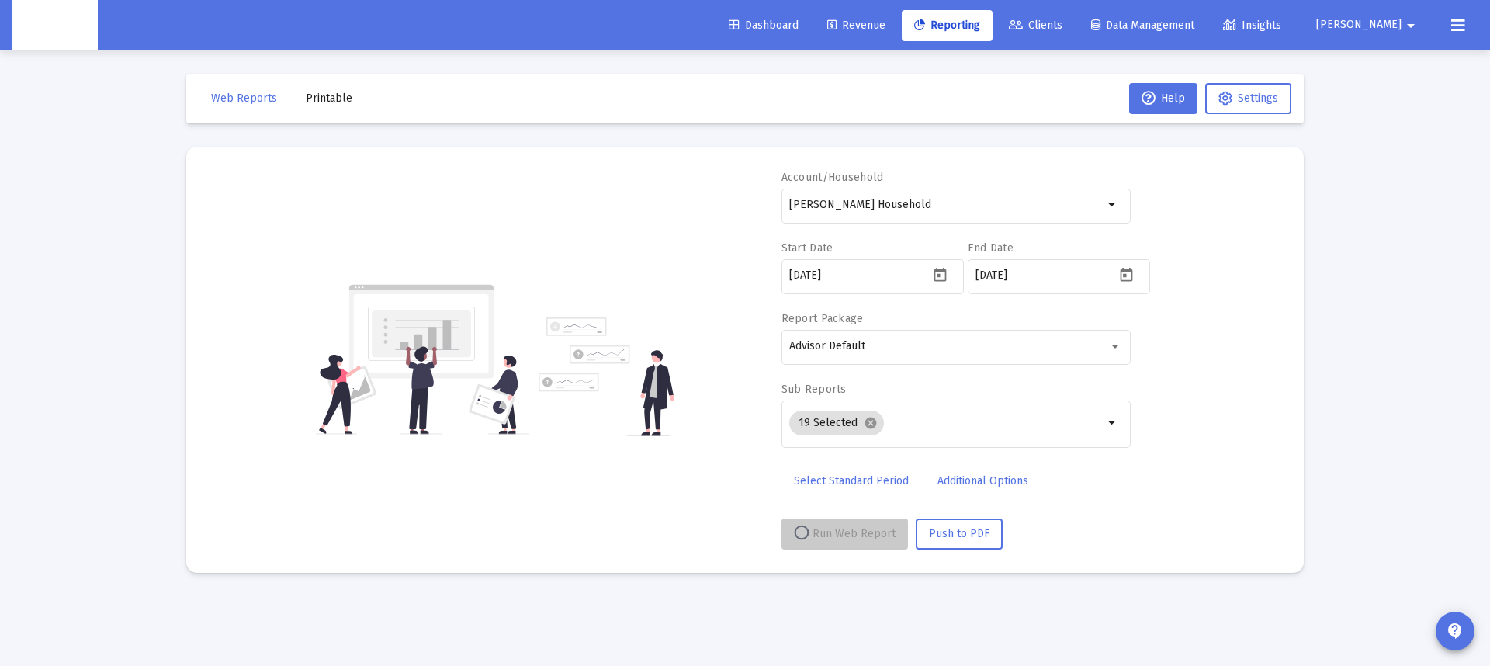
scroll to position [0, 0]
select select "View all"
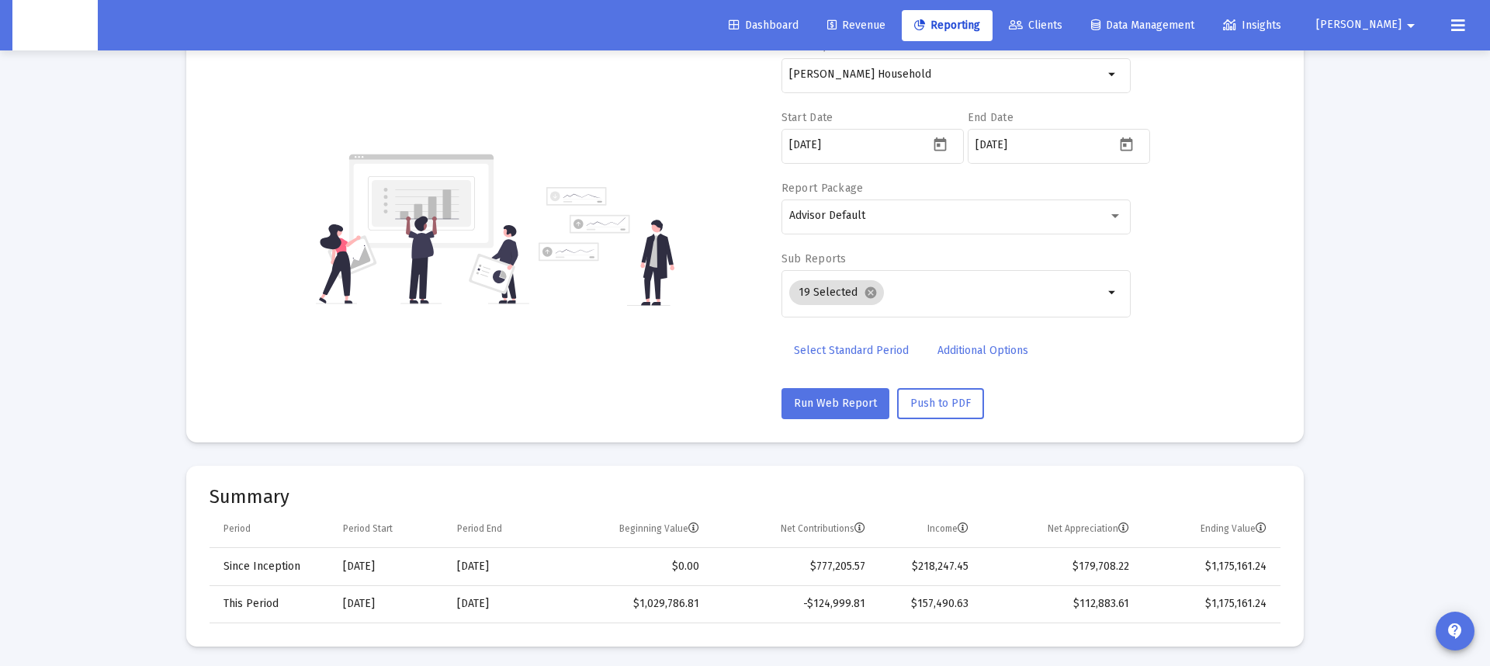
scroll to position [125, 0]
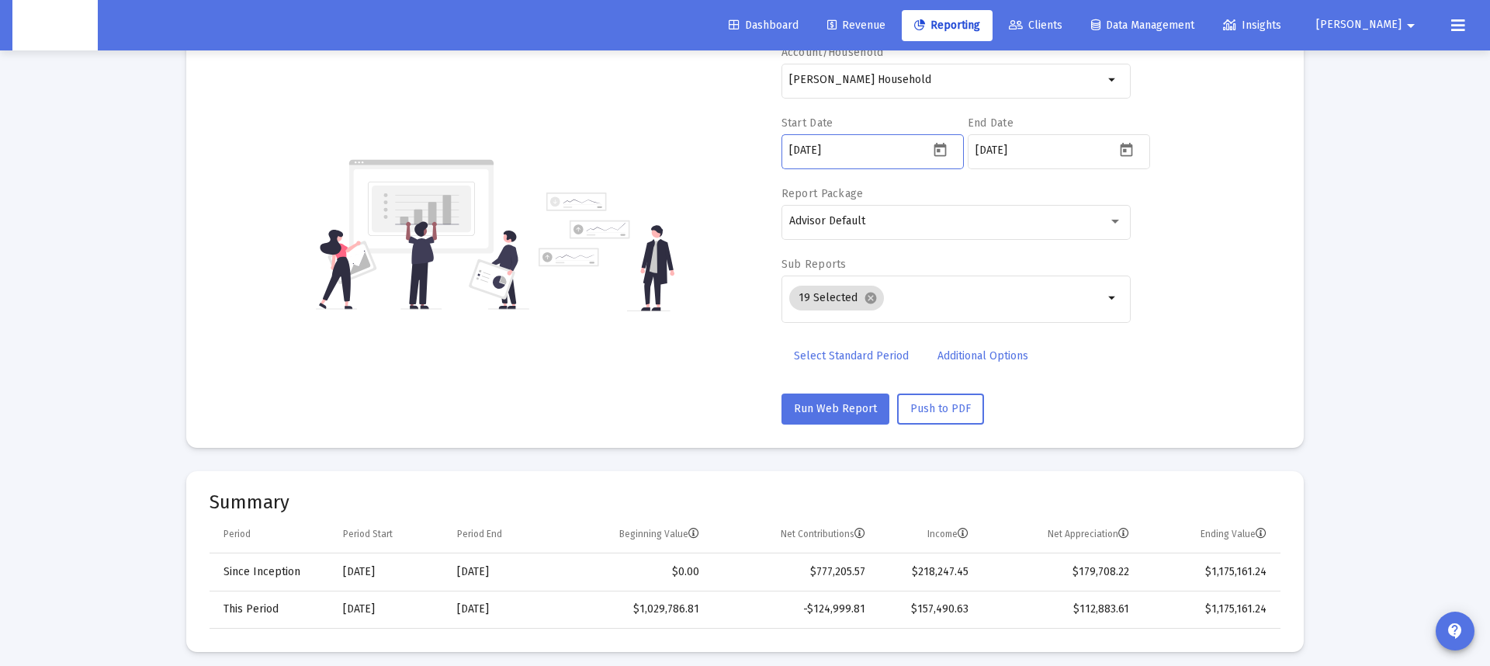
click at [821, 151] on input "[DATE]" at bounding box center [859, 150] width 140 height 12
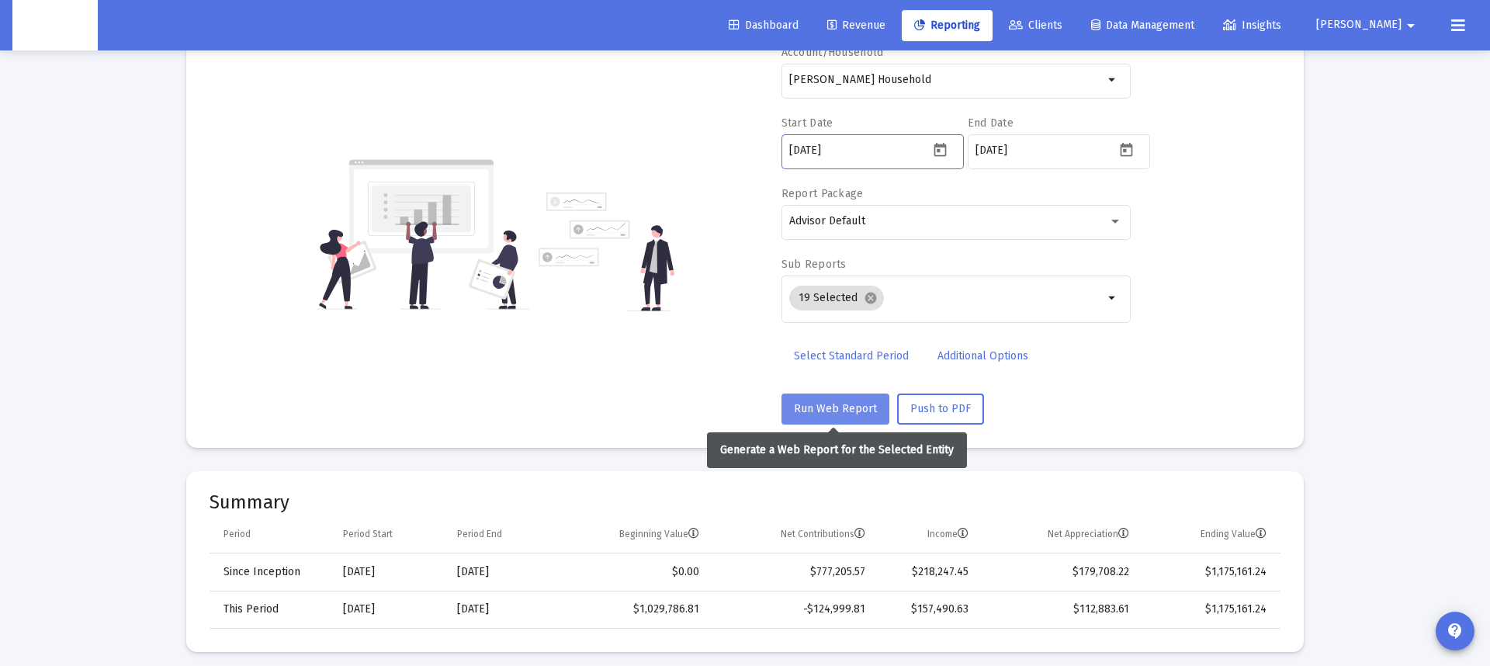
type input "[DATE]"
click at [831, 403] on span "Run Web Report" at bounding box center [835, 408] width 83 height 13
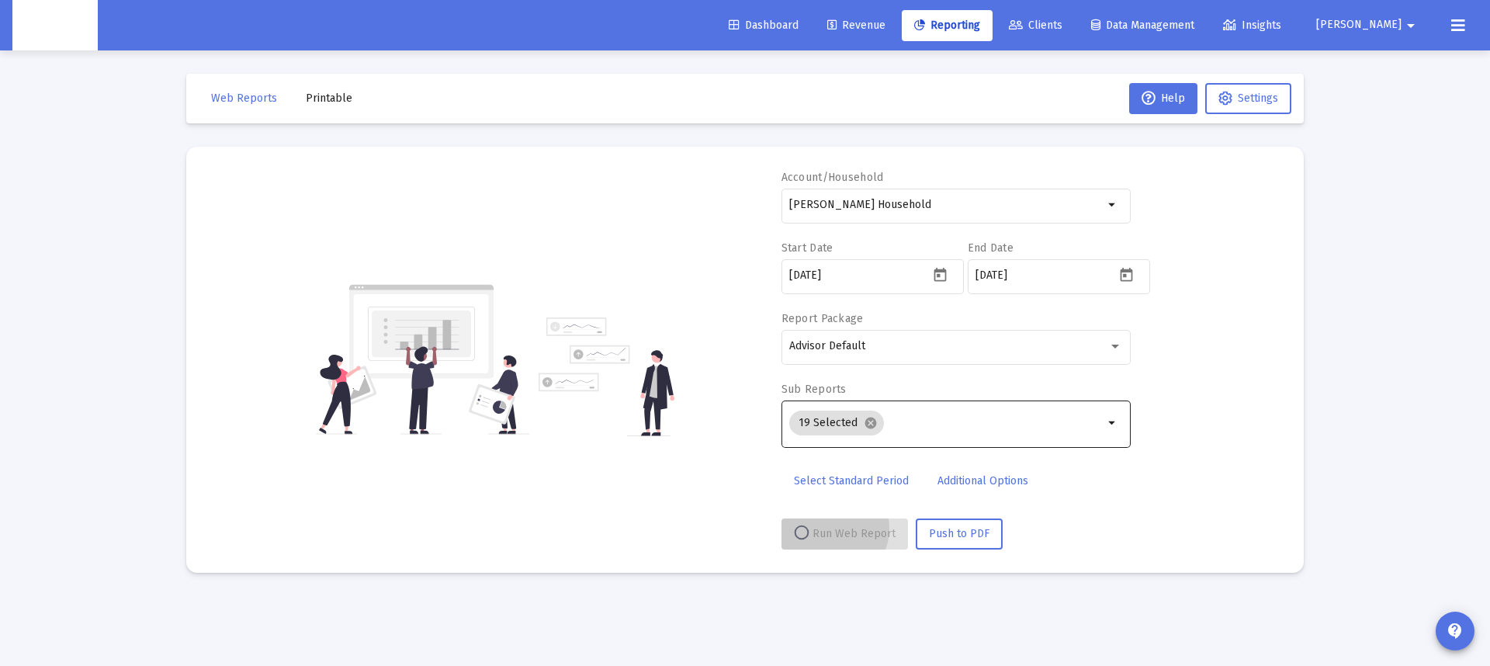
scroll to position [0, 0]
select select "View all"
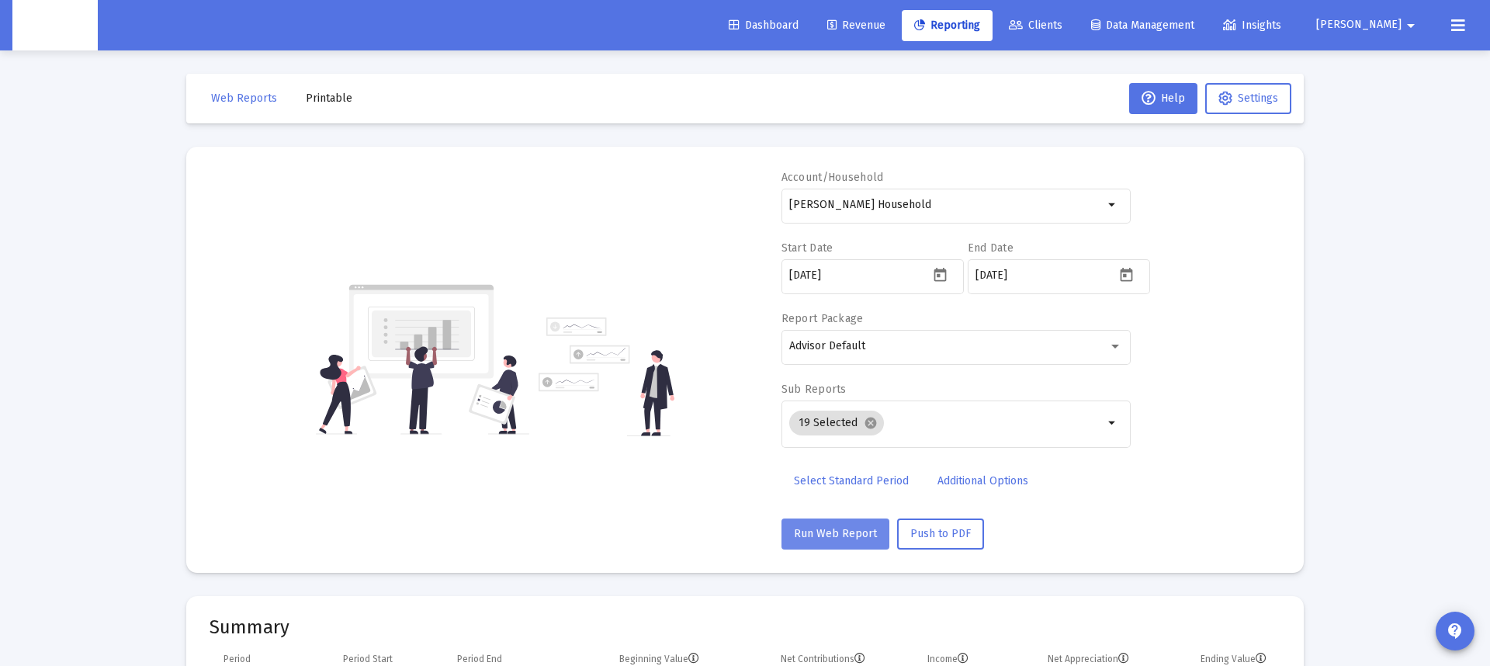
scroll to position [2, 0]
click at [821, 273] on input "[DATE]" at bounding box center [859, 274] width 140 height 12
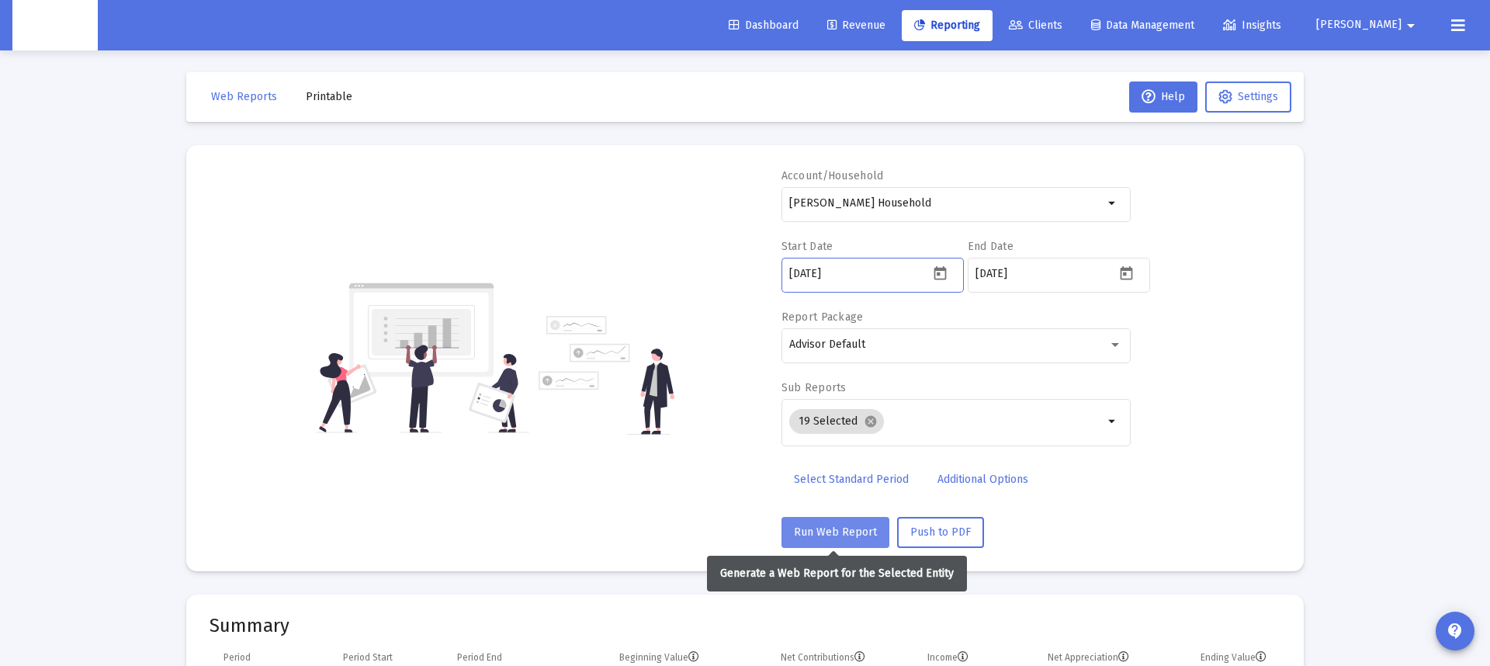
type input "[DATE]"
click at [842, 528] on span "Run Web Report" at bounding box center [835, 531] width 83 height 13
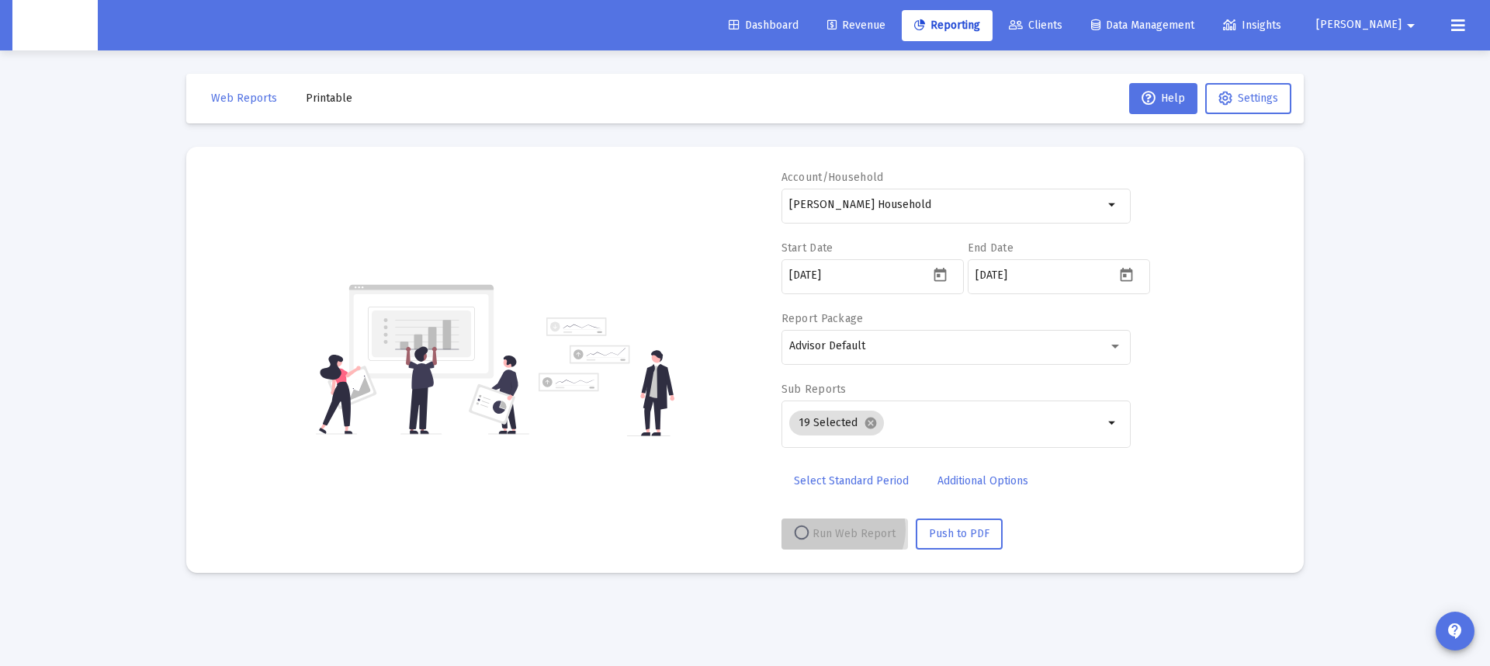
scroll to position [0, 0]
select select "View all"
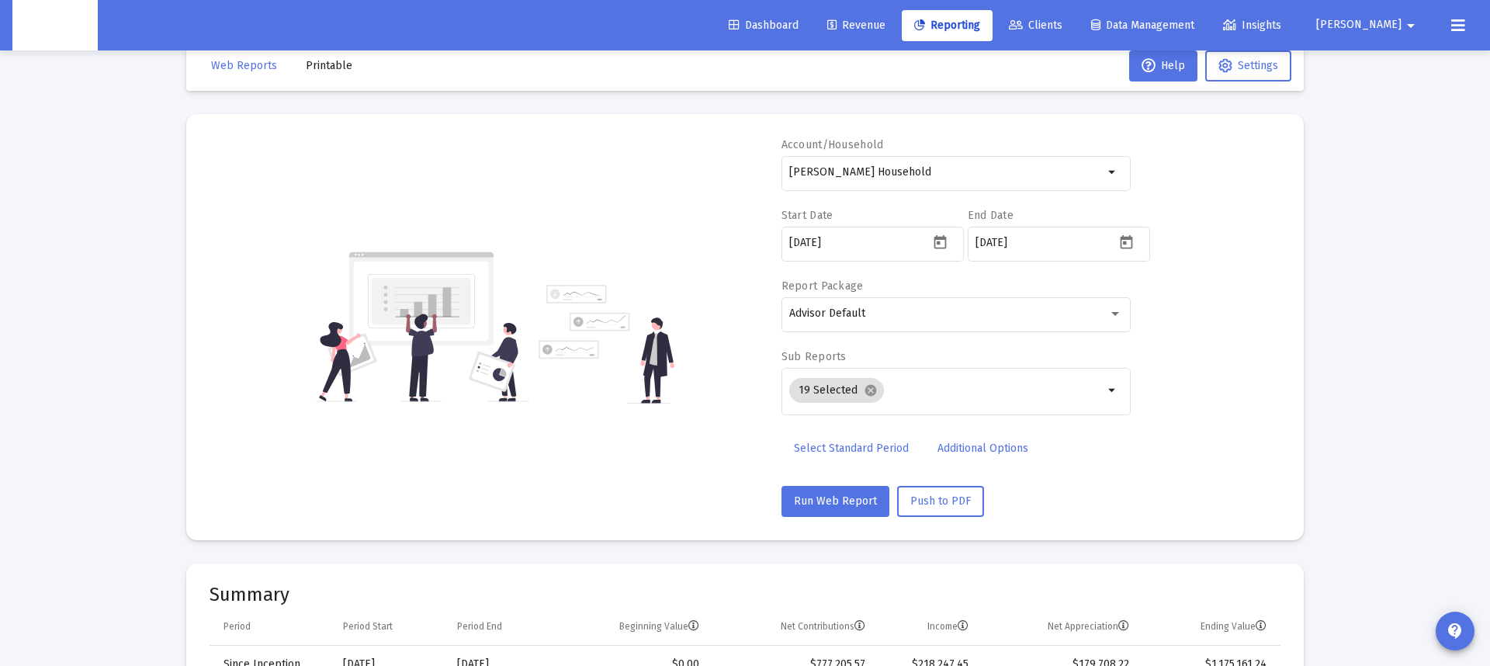
scroll to position [29, 0]
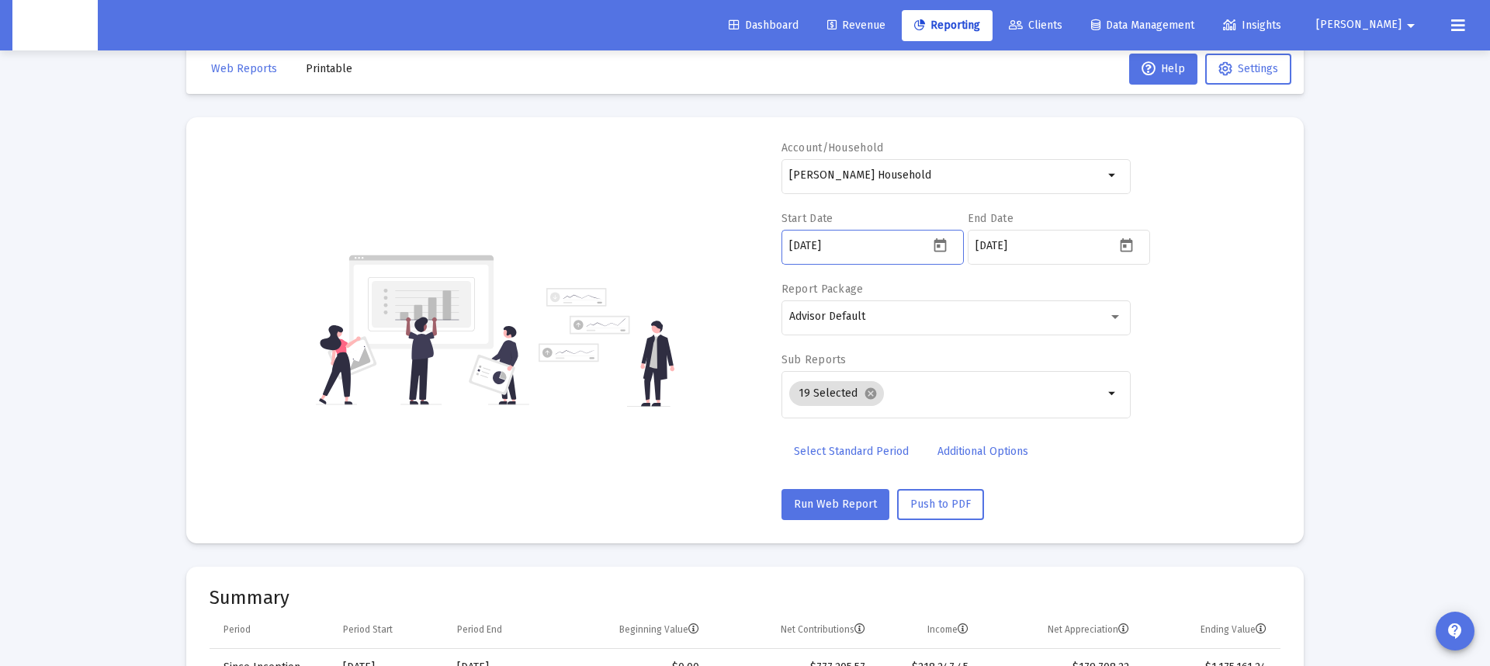
drag, startPoint x: 825, startPoint y: 246, endPoint x: 816, endPoint y: 251, distance: 10.8
click at [816, 251] on input "[DATE]" at bounding box center [859, 246] width 140 height 12
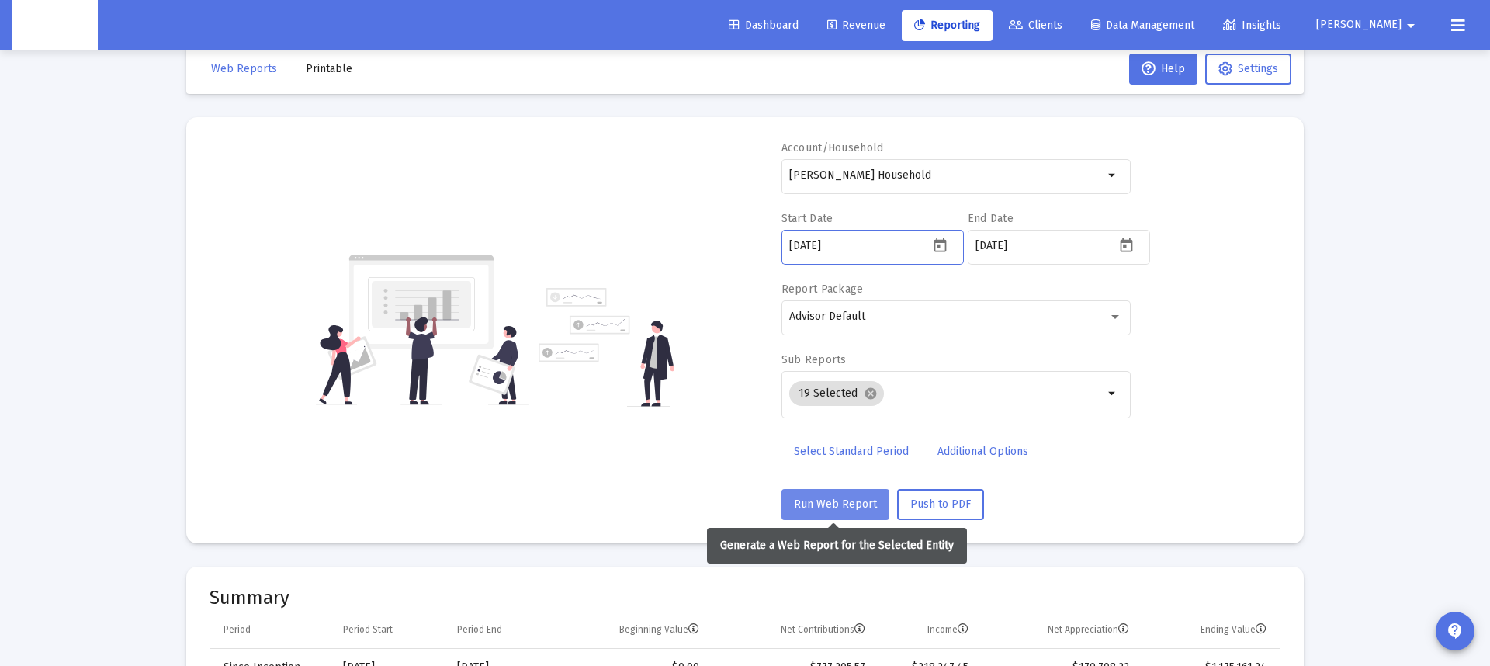
type input "[DATE]"
click at [841, 504] on span "Run Web Report" at bounding box center [835, 503] width 83 height 13
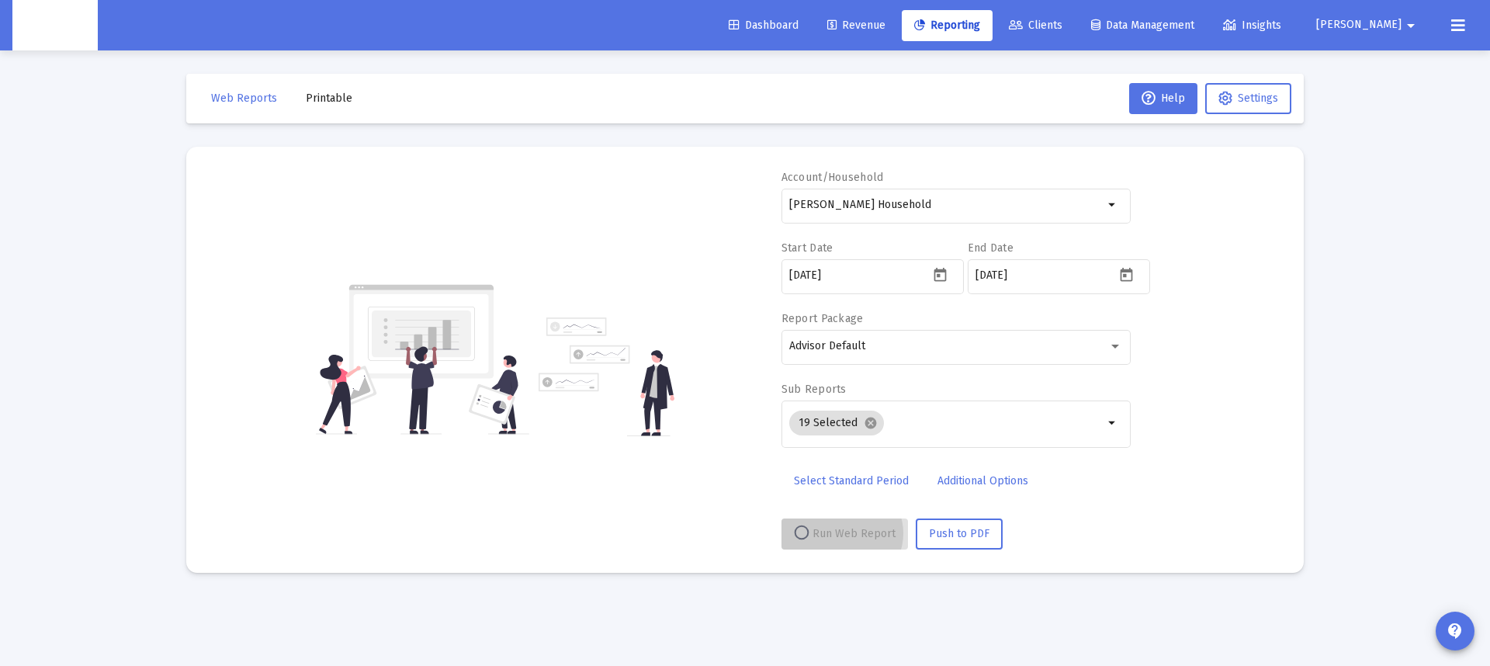
scroll to position [0, 0]
select select "View all"
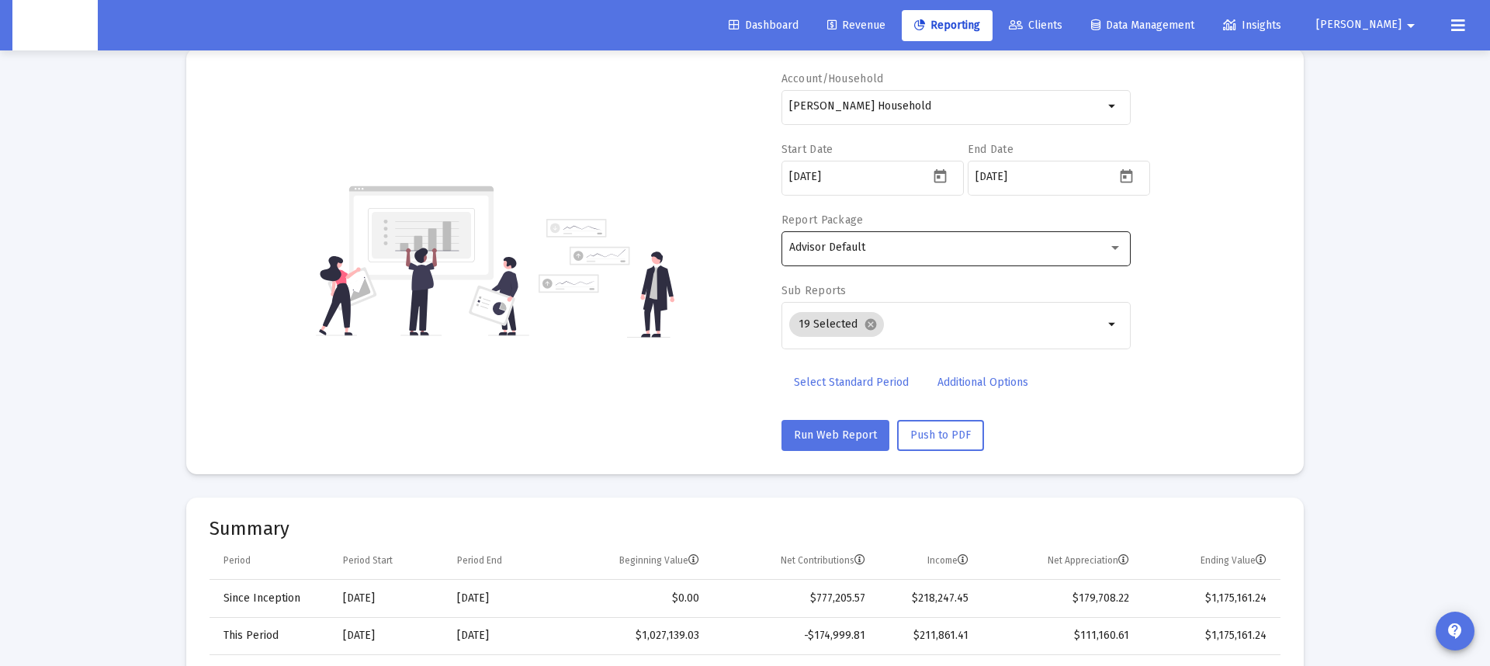
scroll to position [23, 0]
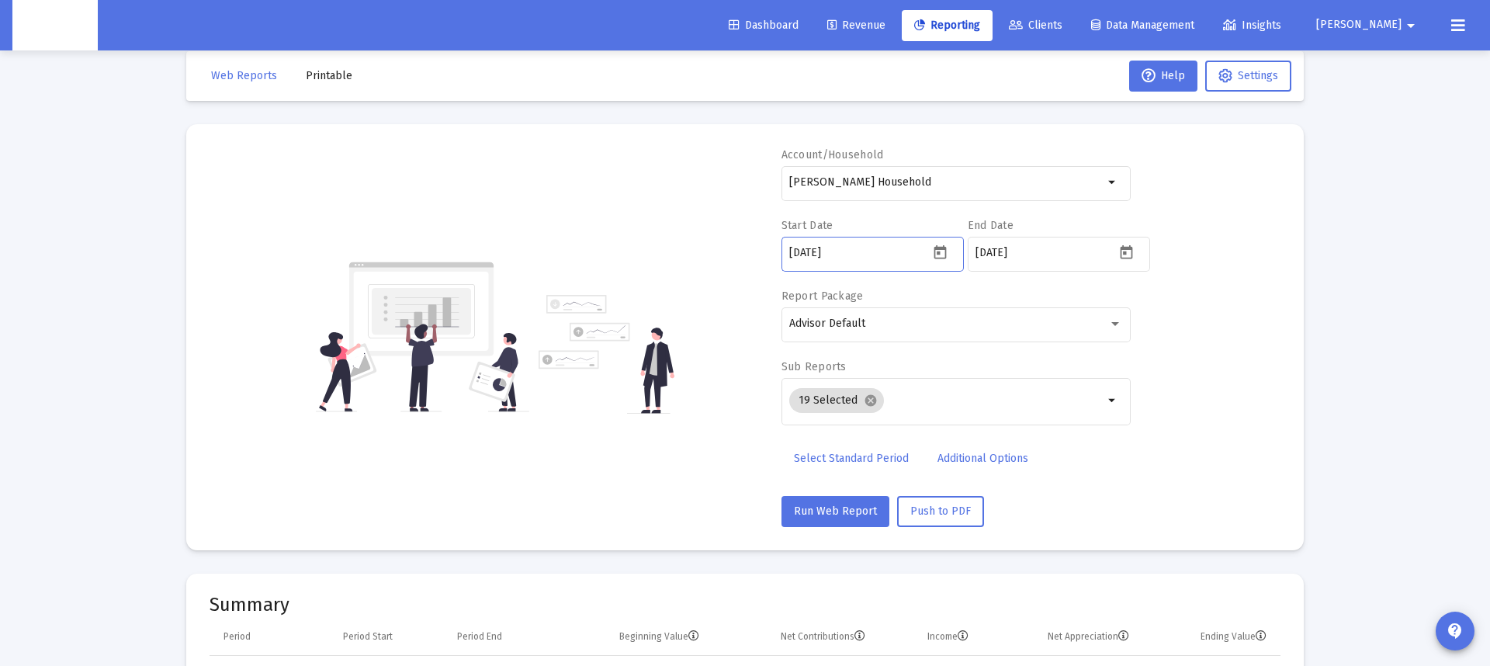
drag, startPoint x: 826, startPoint y: 250, endPoint x: 817, endPoint y: 254, distance: 10.1
click at [817, 255] on input "[DATE]" at bounding box center [859, 253] width 140 height 12
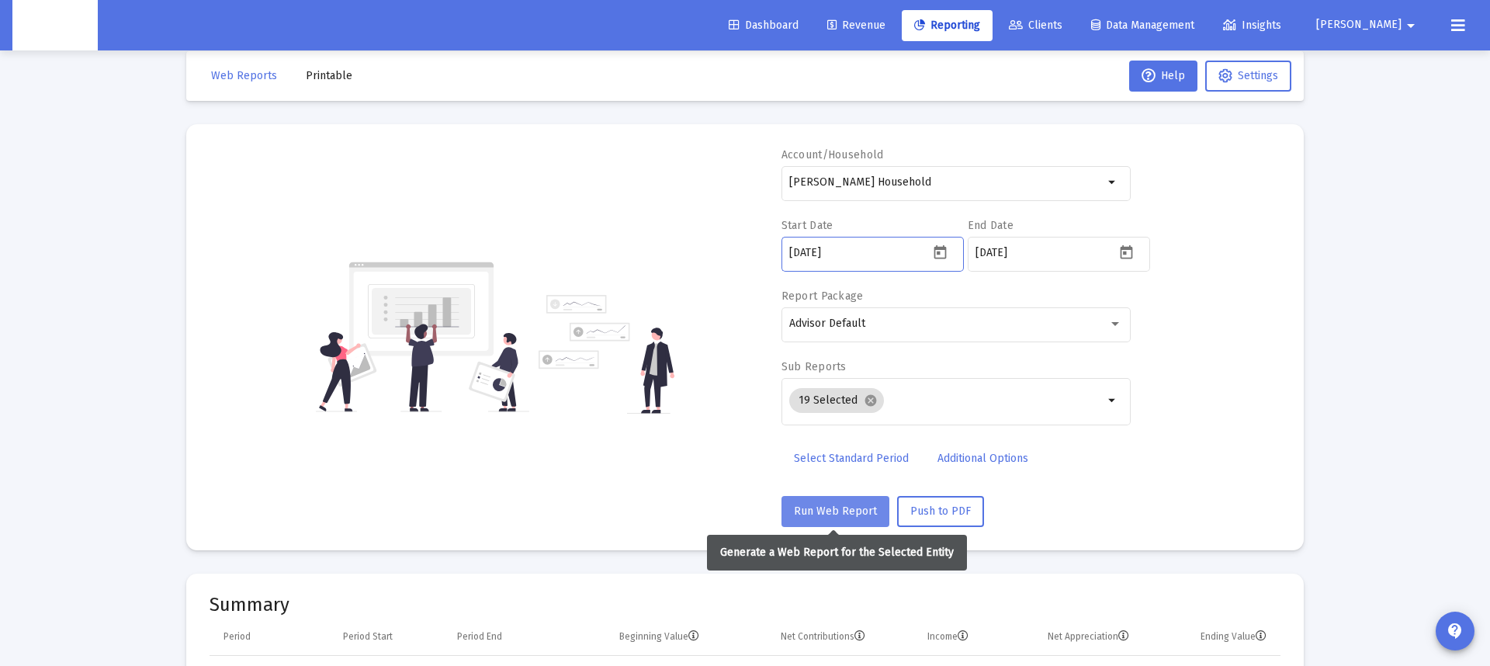
type input "[DATE]"
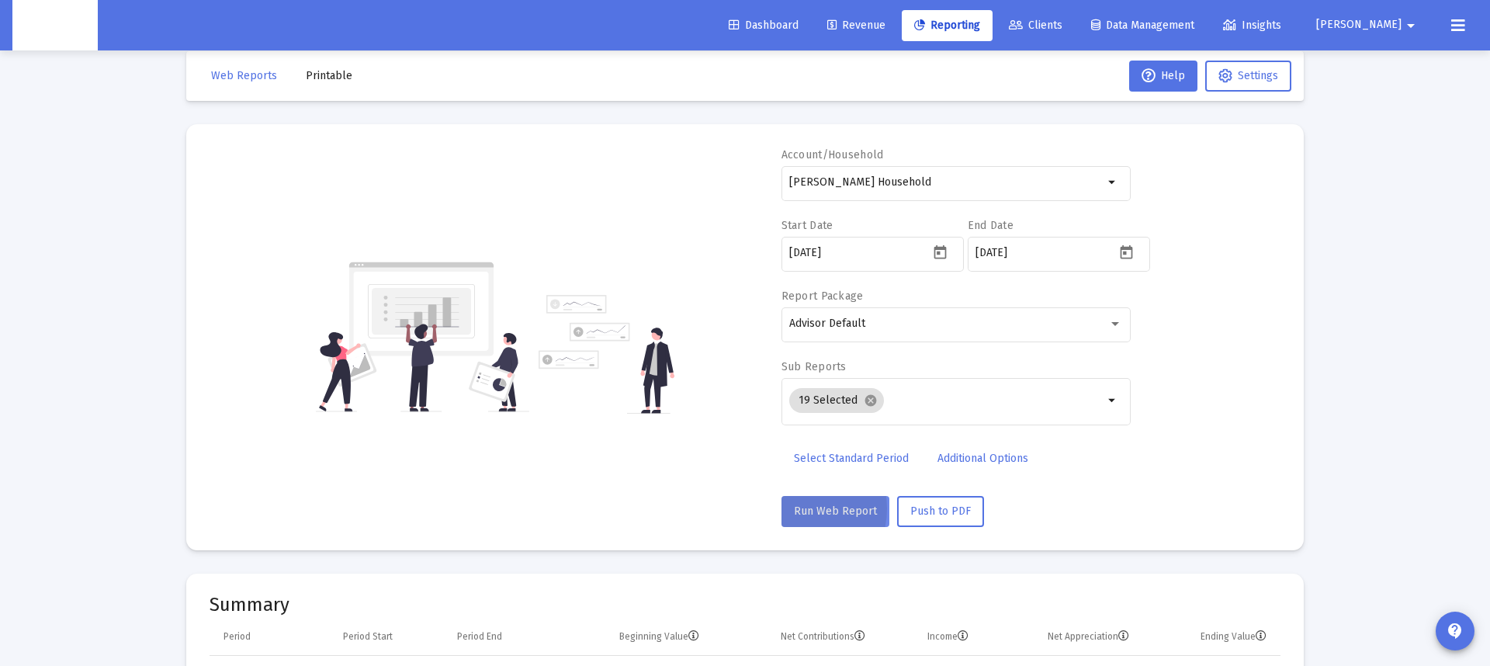
click at [795, 508] on span "Run Web Report" at bounding box center [835, 510] width 83 height 13
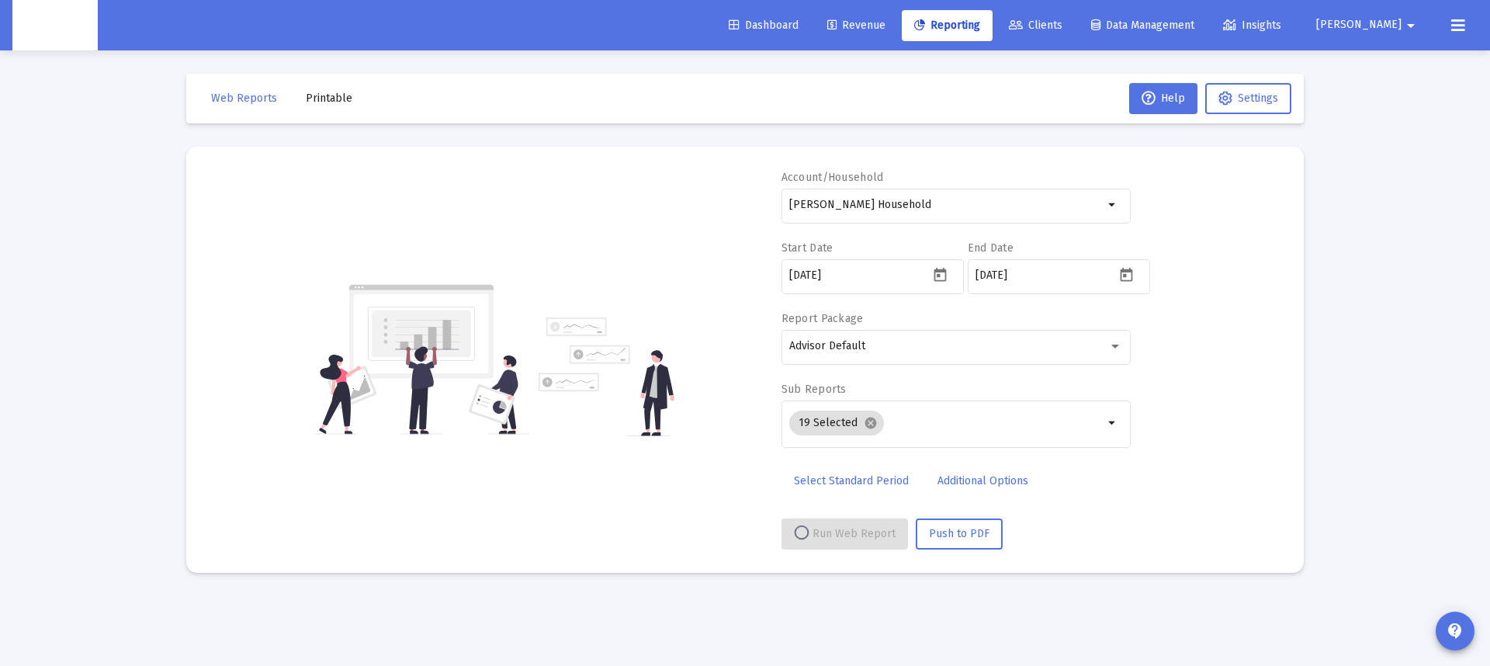
select select "View all"
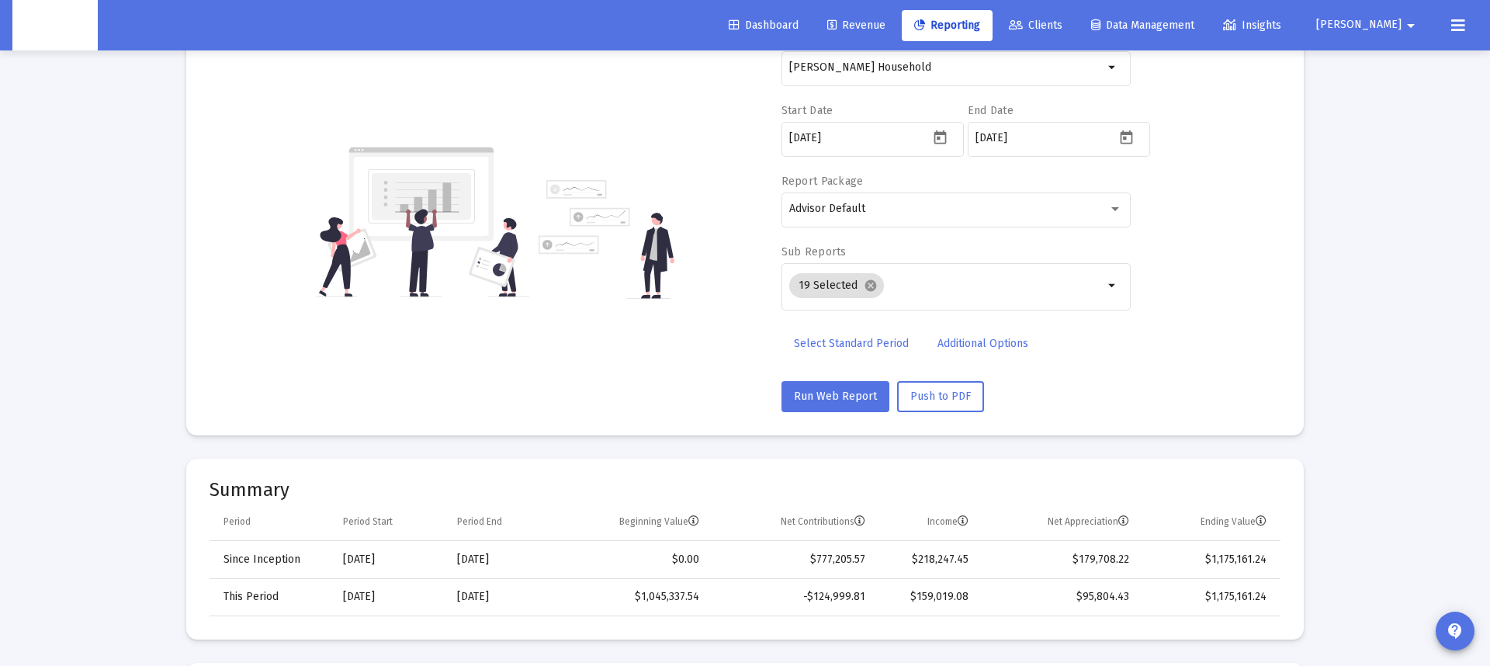
scroll to position [137, 0]
